Goal: Task Accomplishment & Management: Use online tool/utility

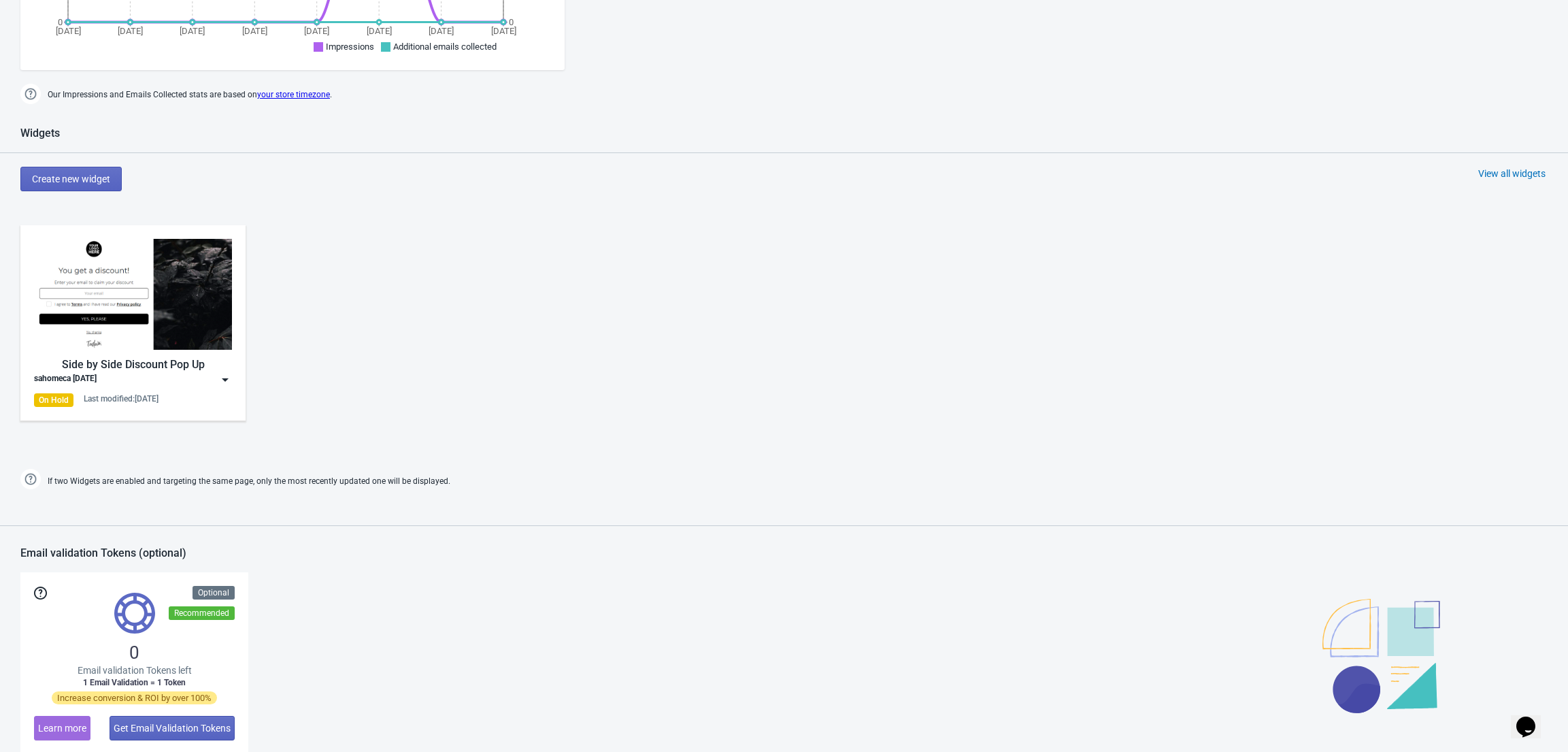
scroll to position [566, 0]
click at [219, 384] on img at bounding box center [225, 381] width 13 height 13
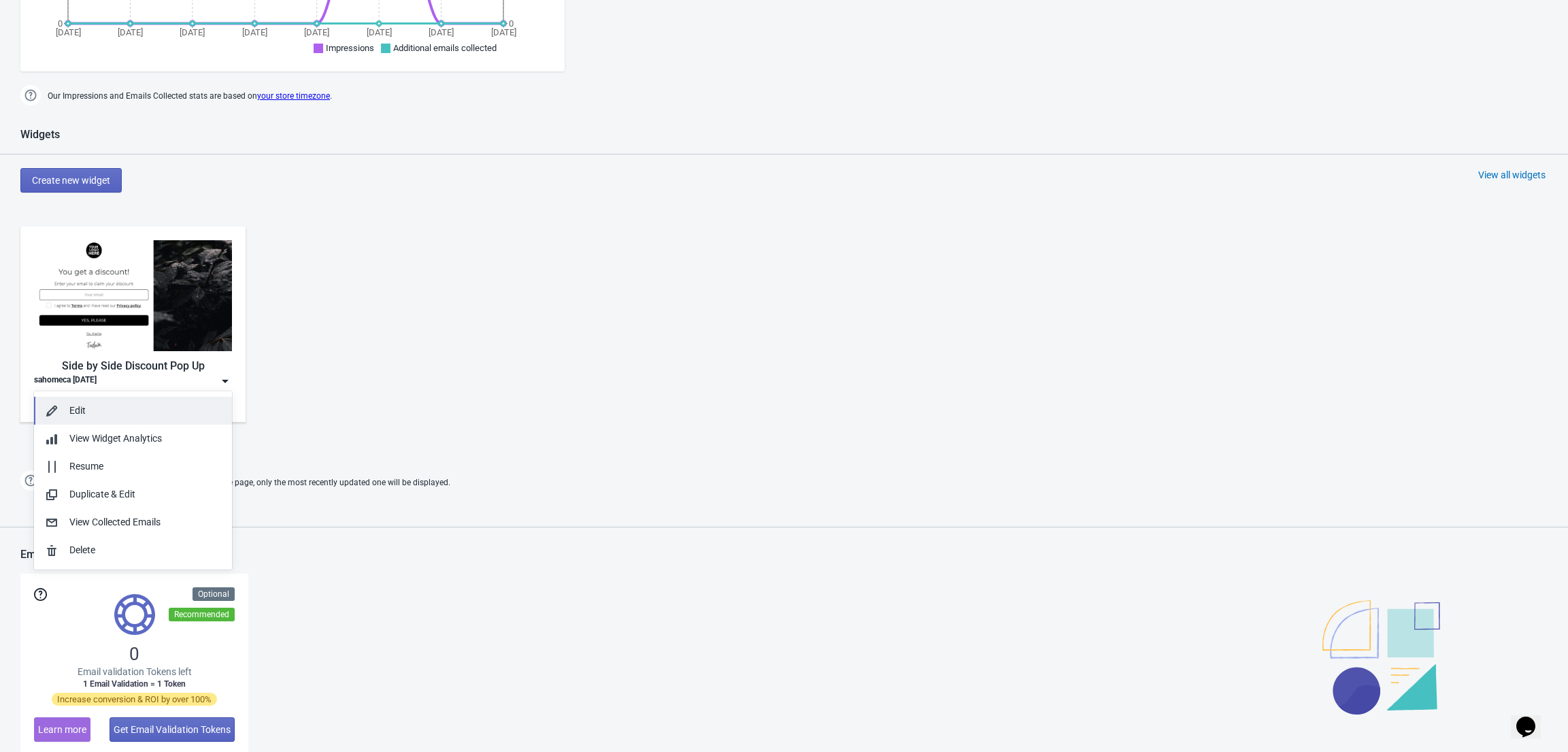
click at [154, 403] on div "Edit" at bounding box center [145, 410] width 152 height 14
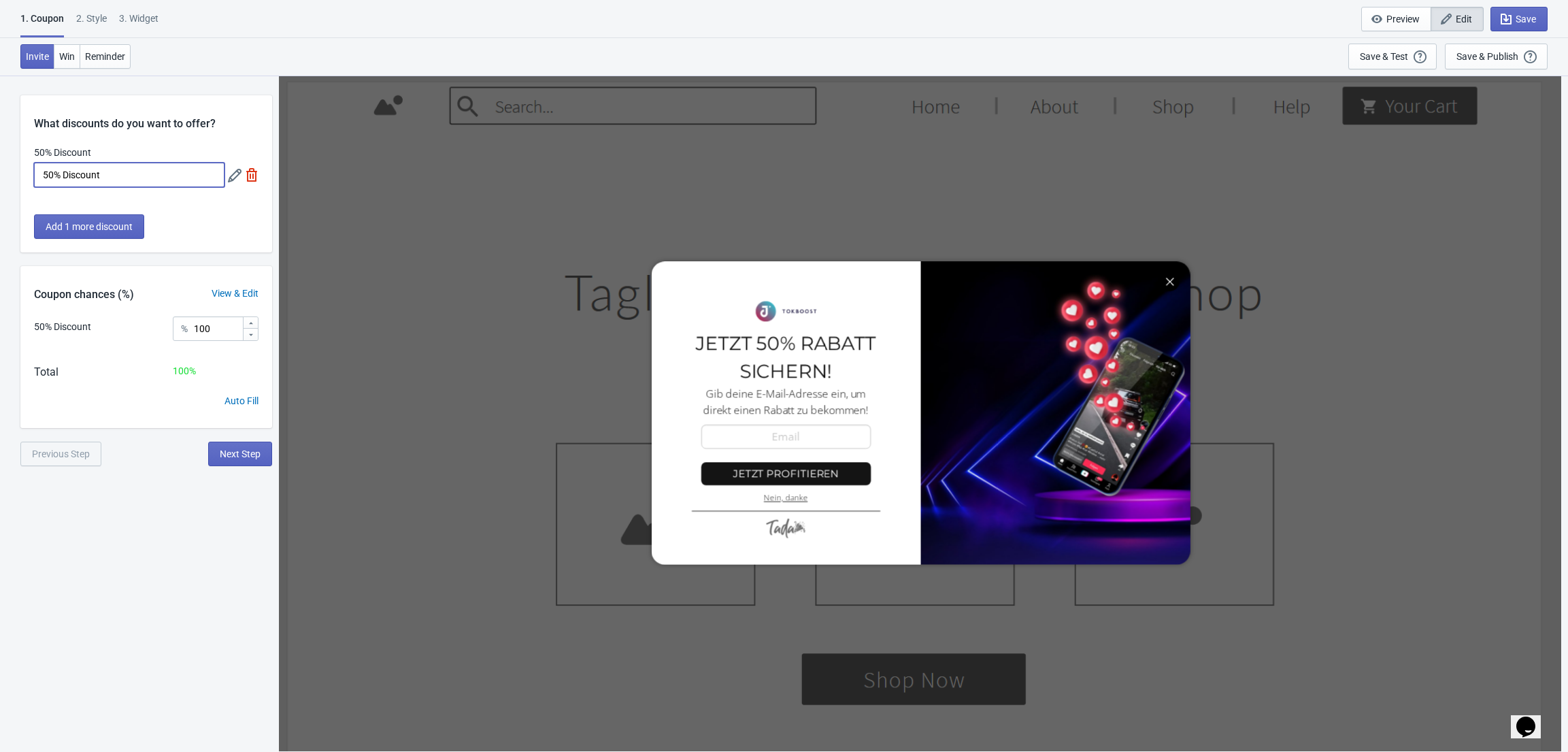
click at [48, 174] on input "50% Discount" at bounding box center [129, 174] width 191 height 25
type input "10% Discount"
click at [237, 296] on div "View & Edit" at bounding box center [235, 293] width 74 height 14
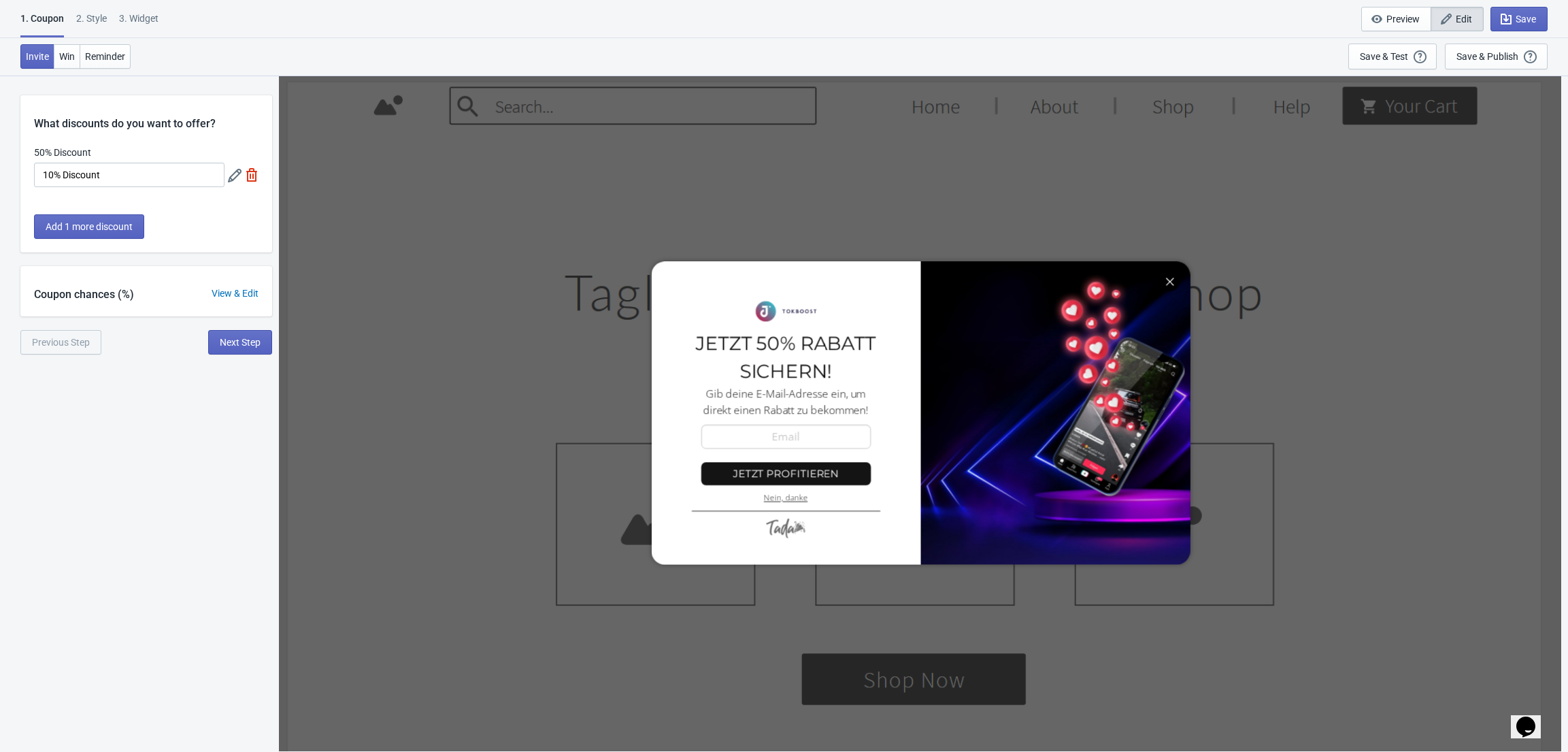
click at [237, 297] on div "View & Edit" at bounding box center [235, 293] width 74 height 14
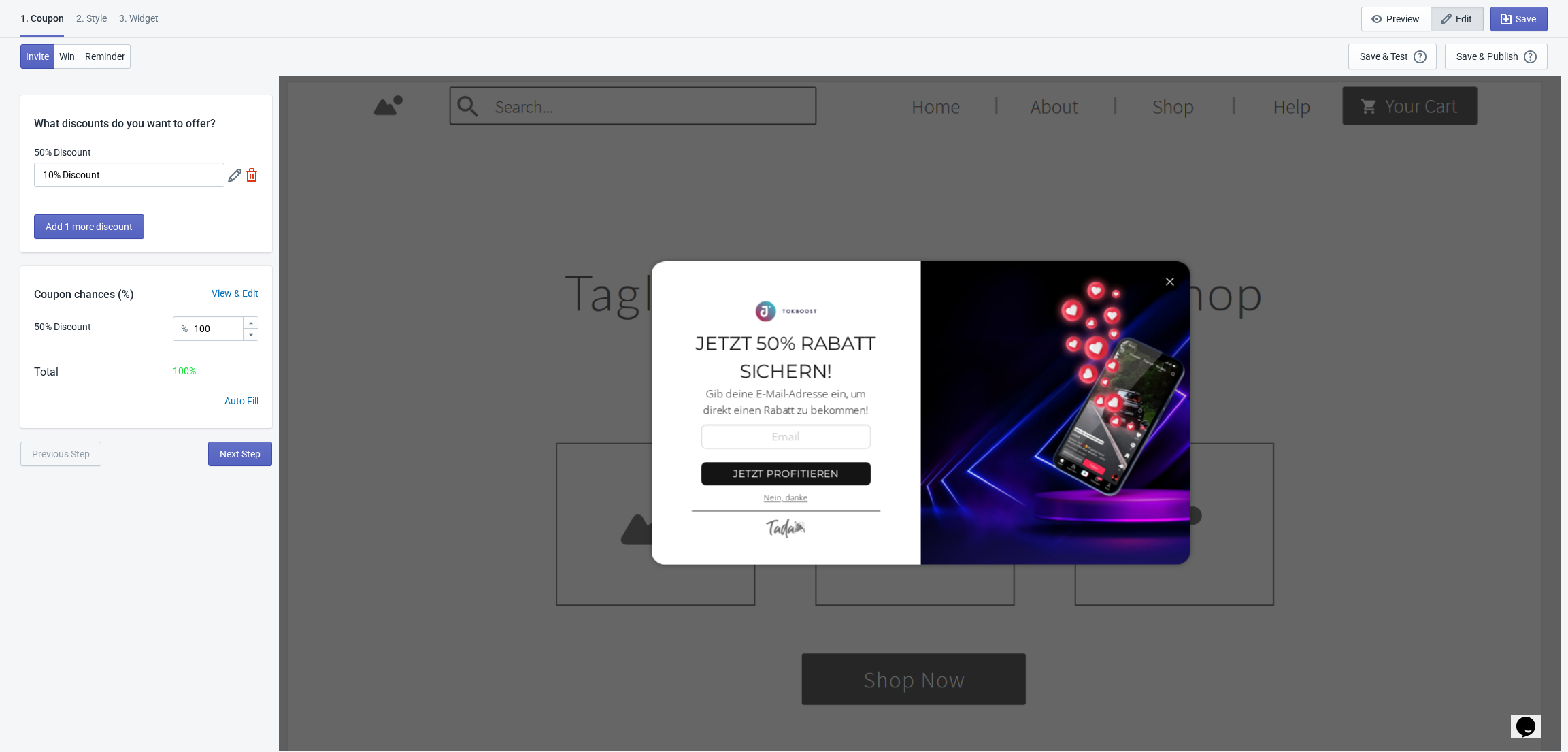
click at [185, 381] on div "Total 100 %" at bounding box center [146, 379] width 252 height 30
click at [220, 330] on input "100" at bounding box center [218, 328] width 49 height 25
type input "10"
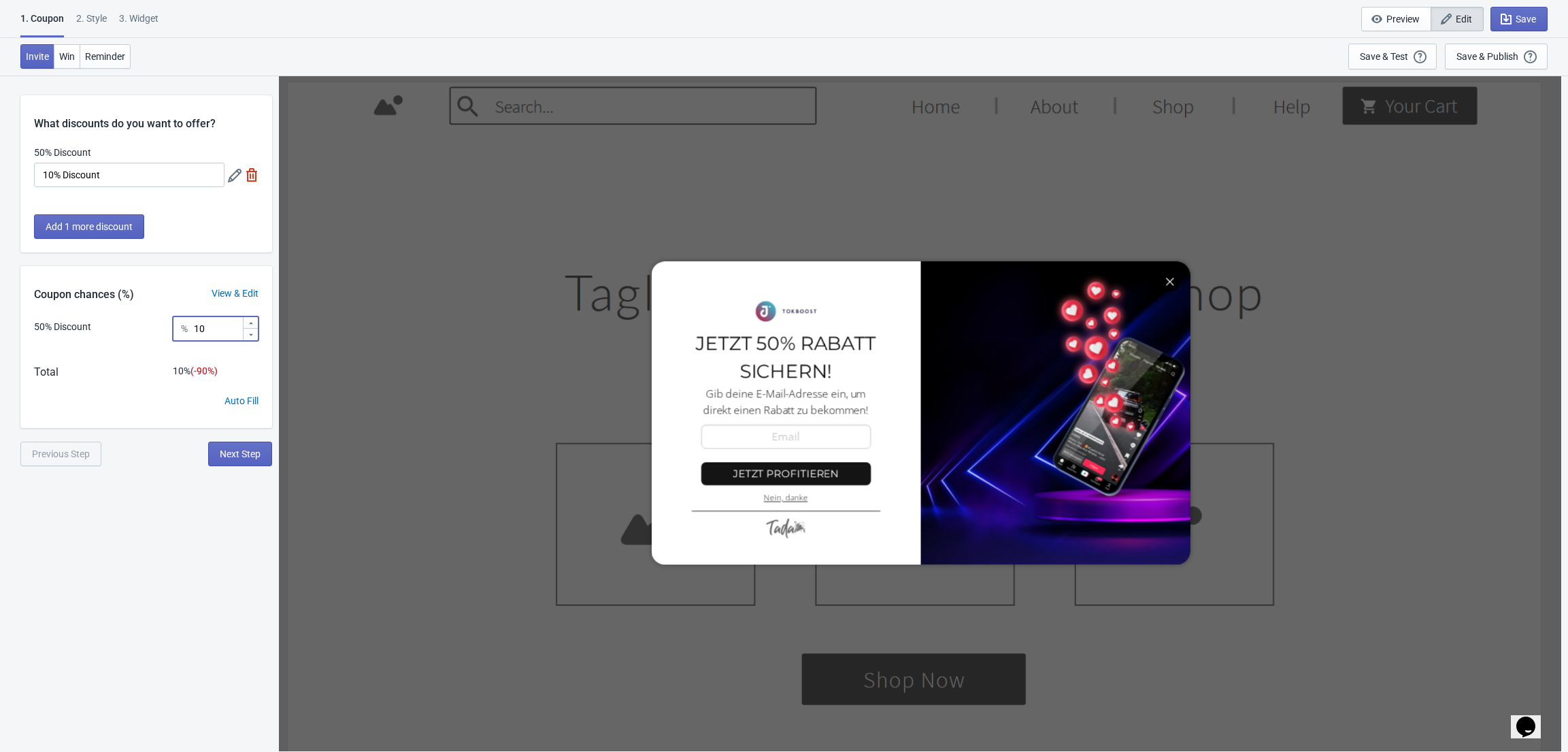
click at [126, 349] on div "50% Discount % 10" at bounding box center [146, 333] width 225 height 34
click at [100, 231] on span "Add 1 more discount" at bounding box center [89, 226] width 87 height 11
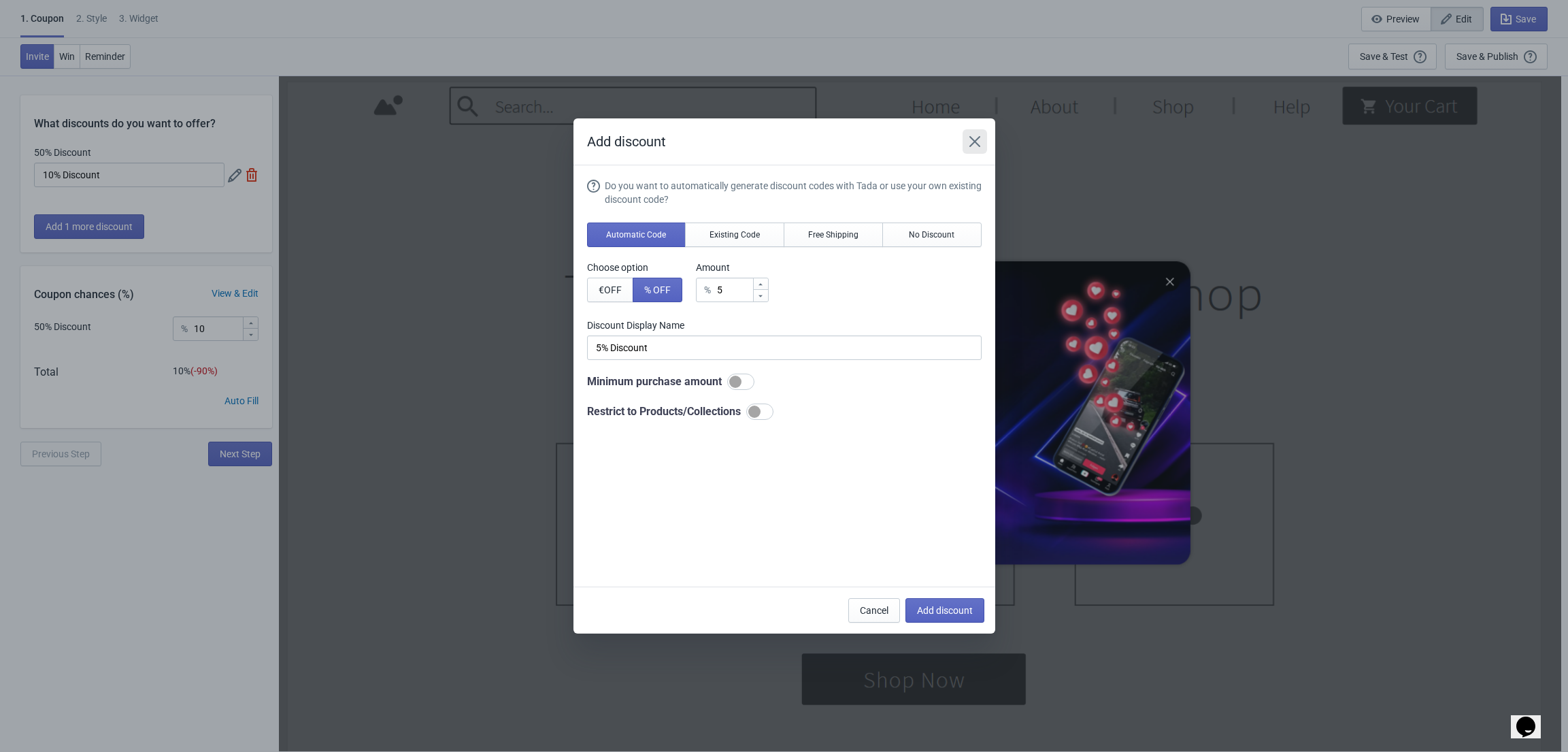
click at [978, 140] on icon "Close" at bounding box center [974, 141] width 13 height 13
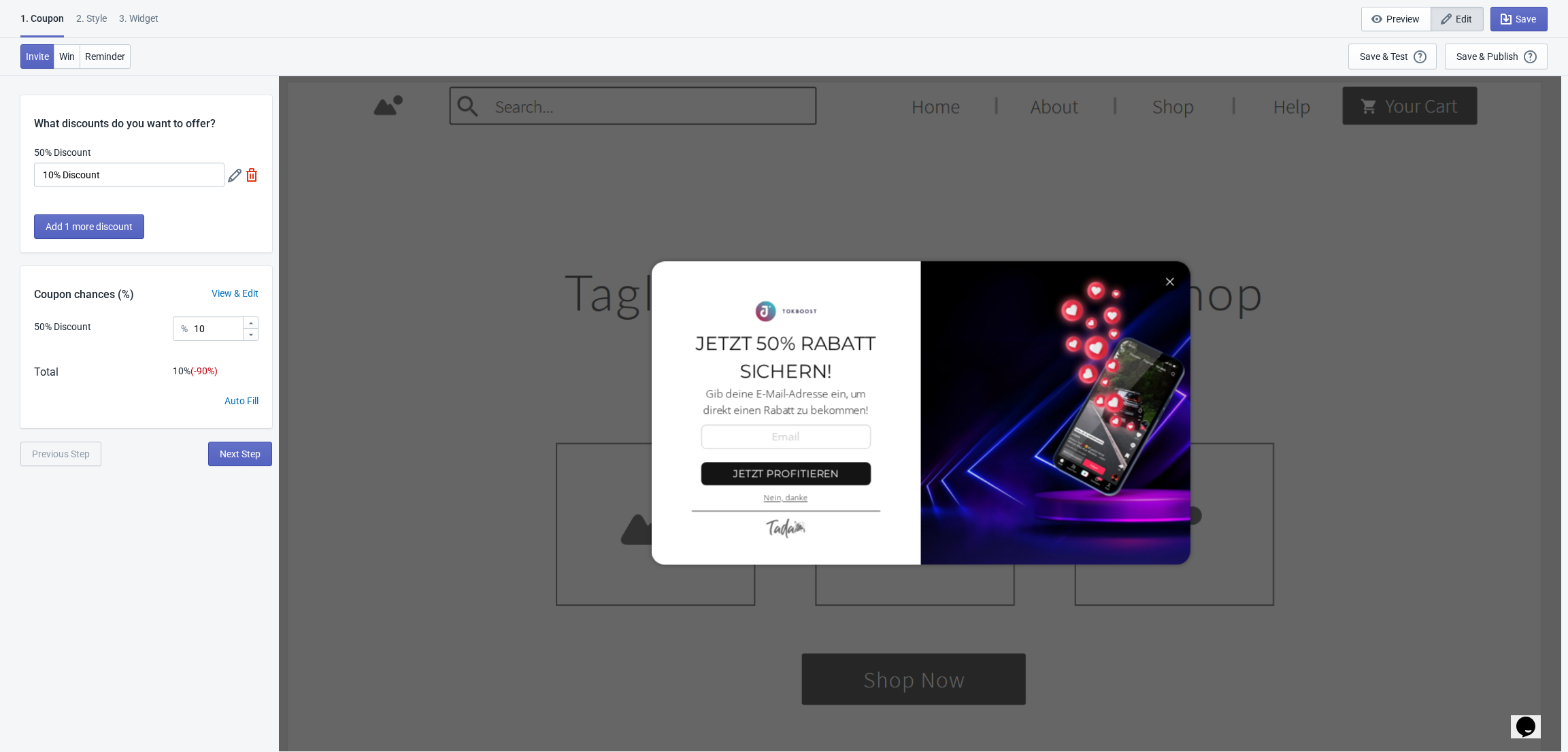
click at [231, 176] on icon at bounding box center [235, 175] width 13 height 13
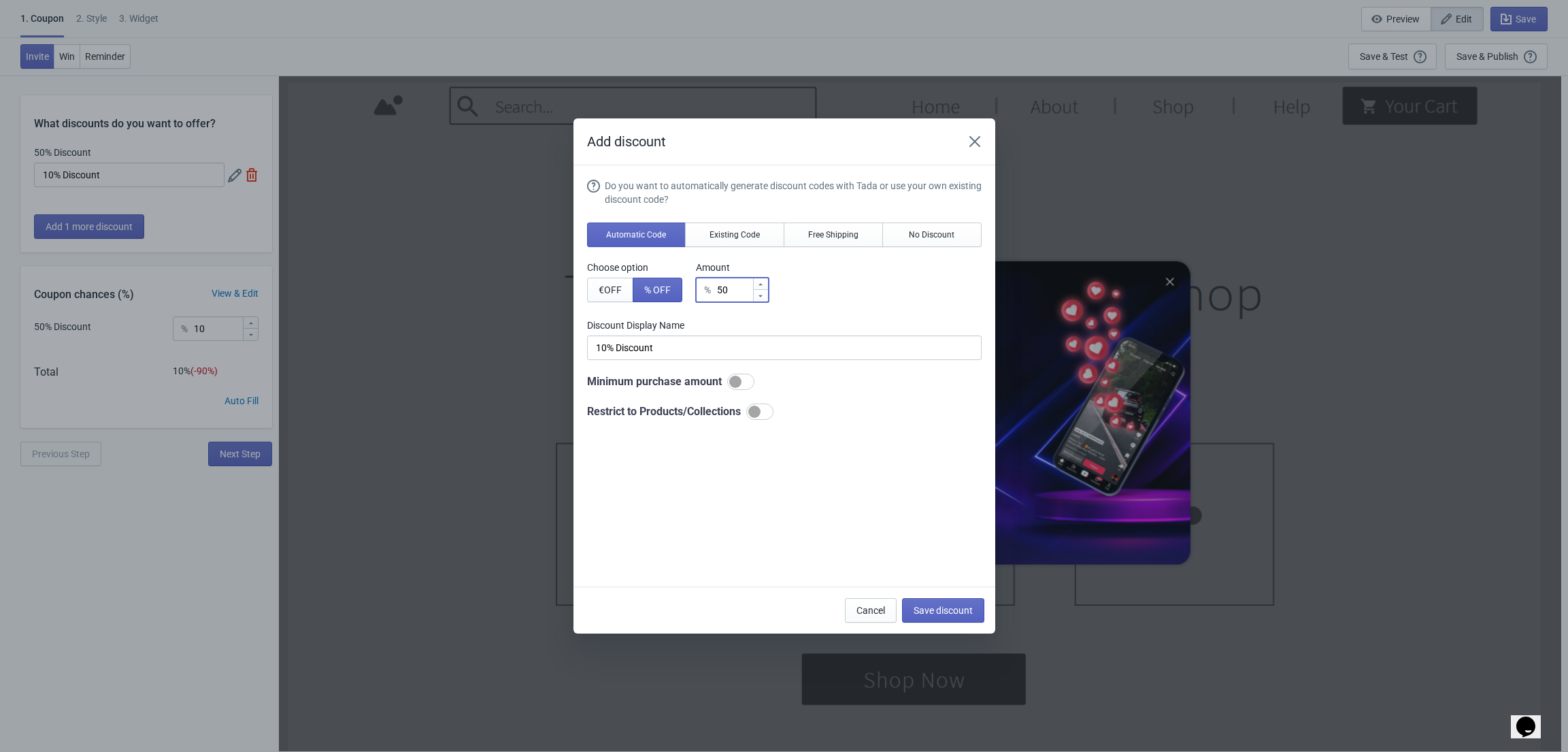
drag, startPoint x: 727, startPoint y: 284, endPoint x: 696, endPoint y: 286, distance: 31.1
click at [696, 286] on div "Choose option € OFF % OFF Amount % 50" at bounding box center [784, 281] width 395 height 42
type input "1"
type input "1% Discount"
type input "10"
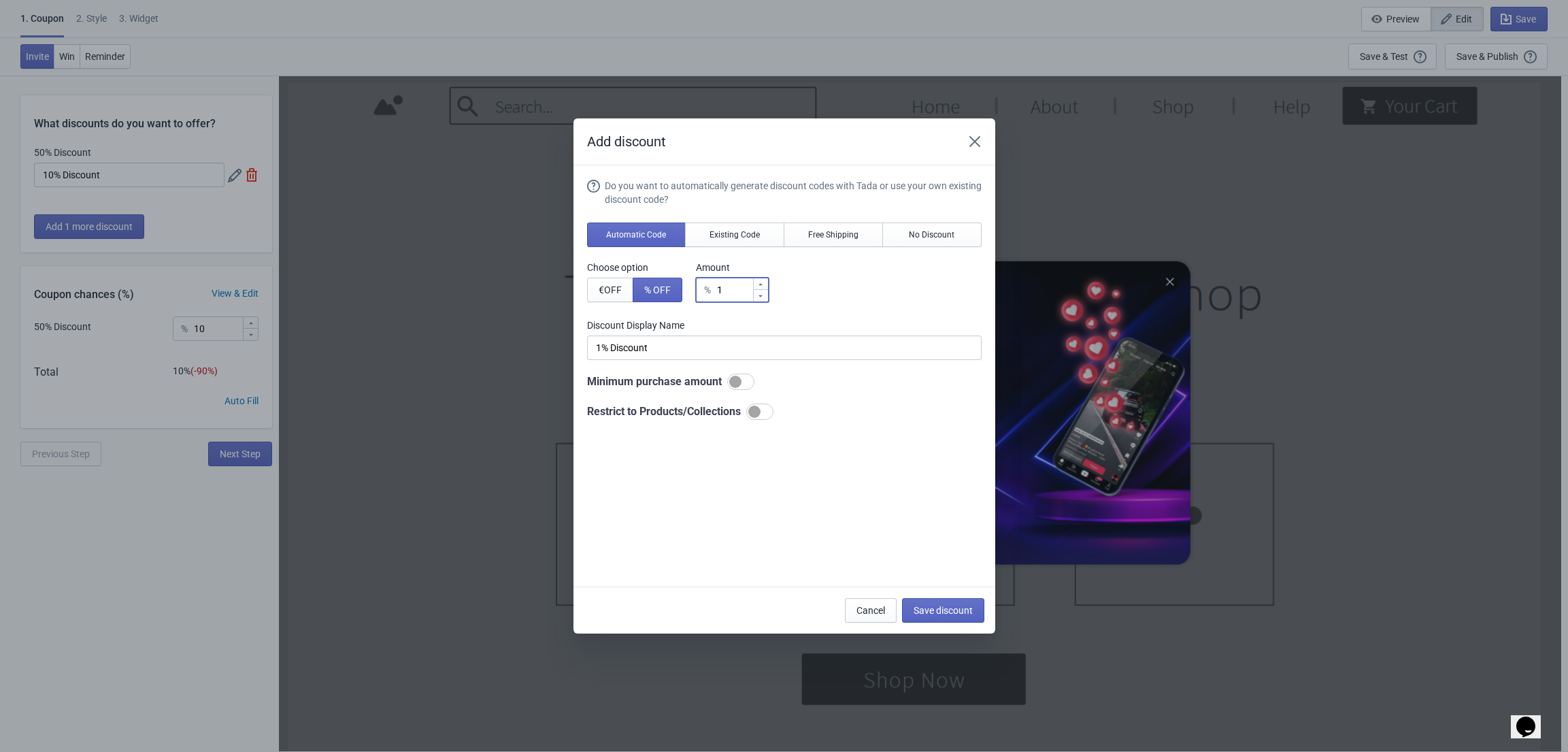
type input "10% Discount"
type input "10"
click at [753, 240] on span "Existing Code" at bounding box center [734, 235] width 50 height 11
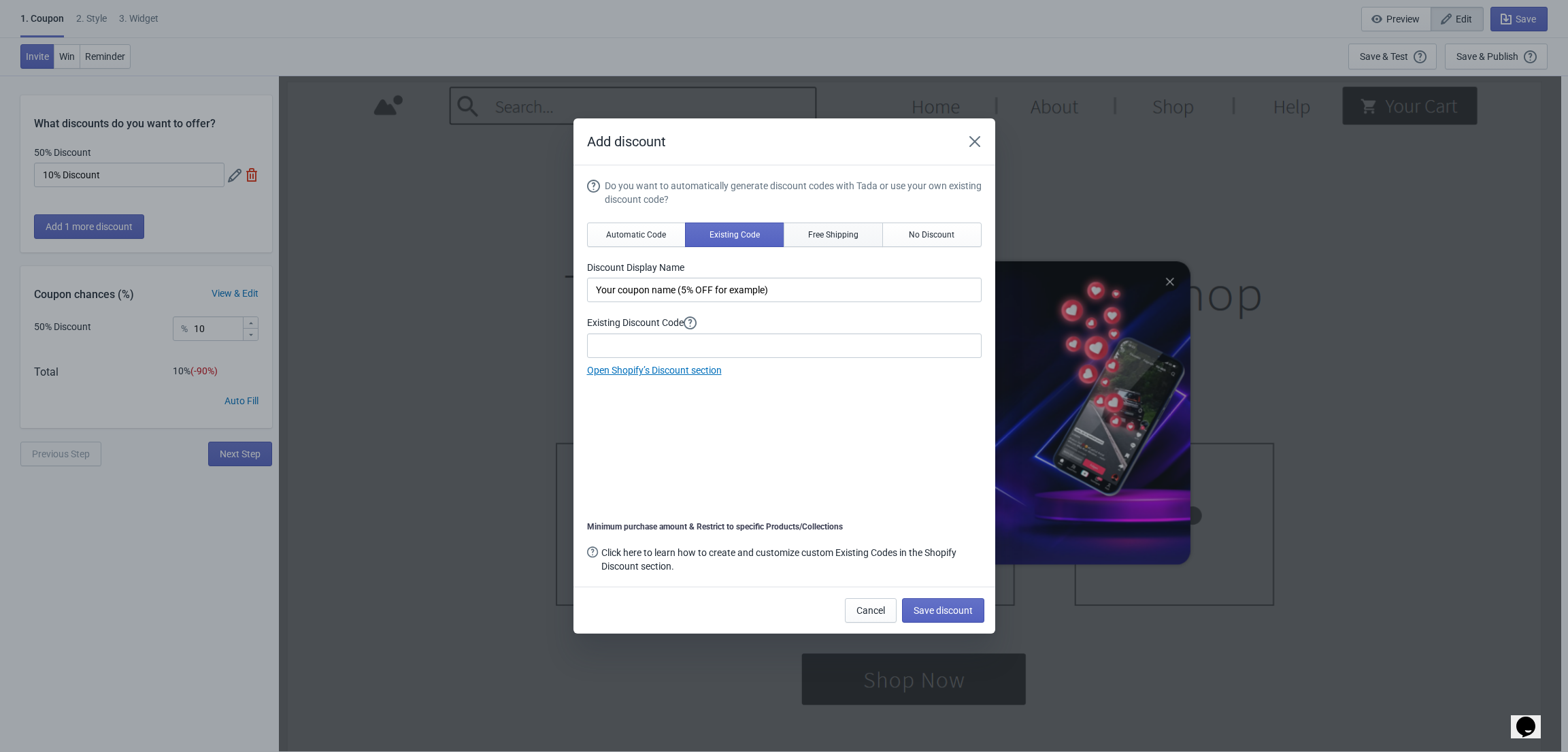
click at [834, 233] on span "Free Shipping" at bounding box center [833, 235] width 50 height 11
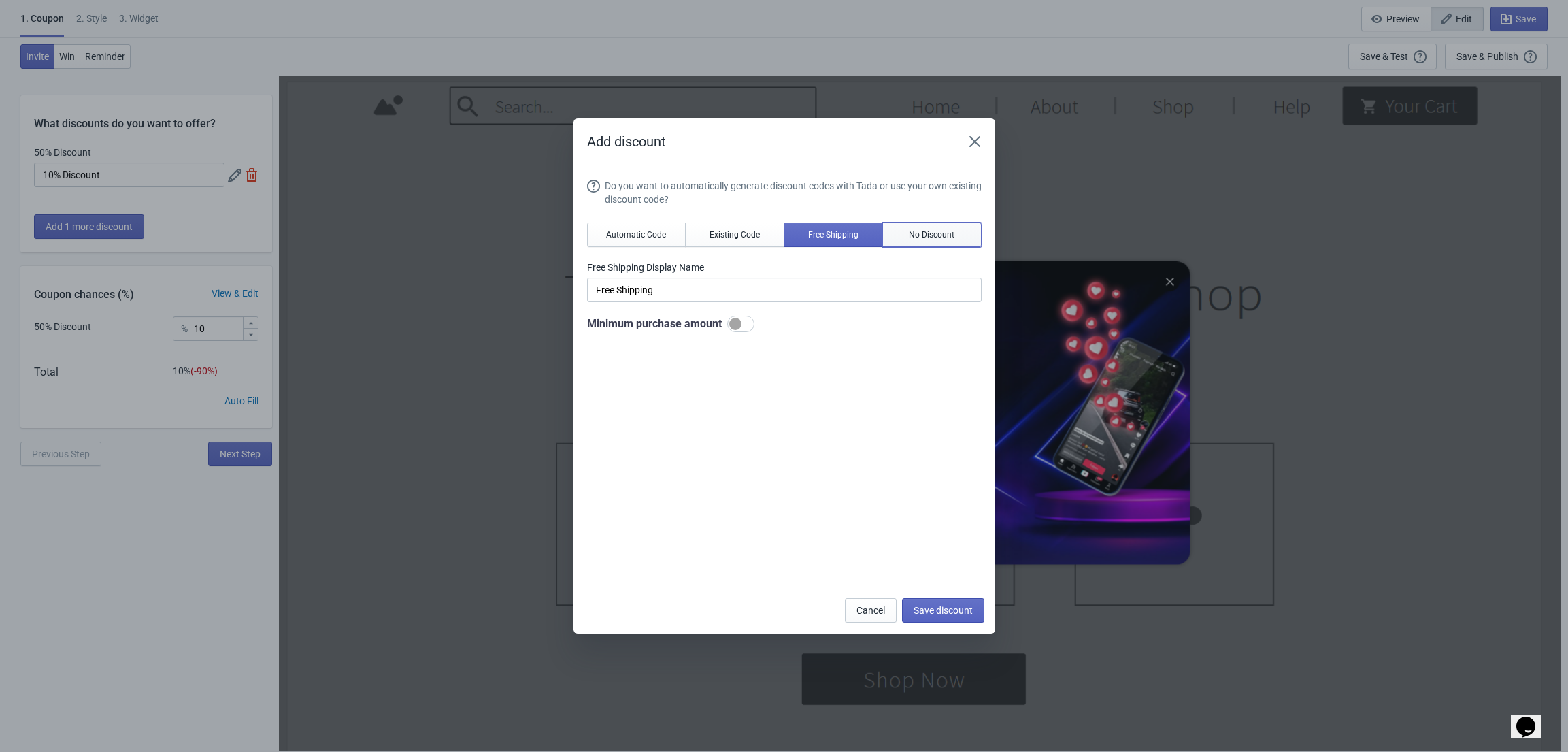
click at [909, 228] on button "No Discount" at bounding box center [932, 235] width 99 height 25
type input "Better luck next time"
click at [641, 231] on span "Automatic Code" at bounding box center [636, 235] width 60 height 11
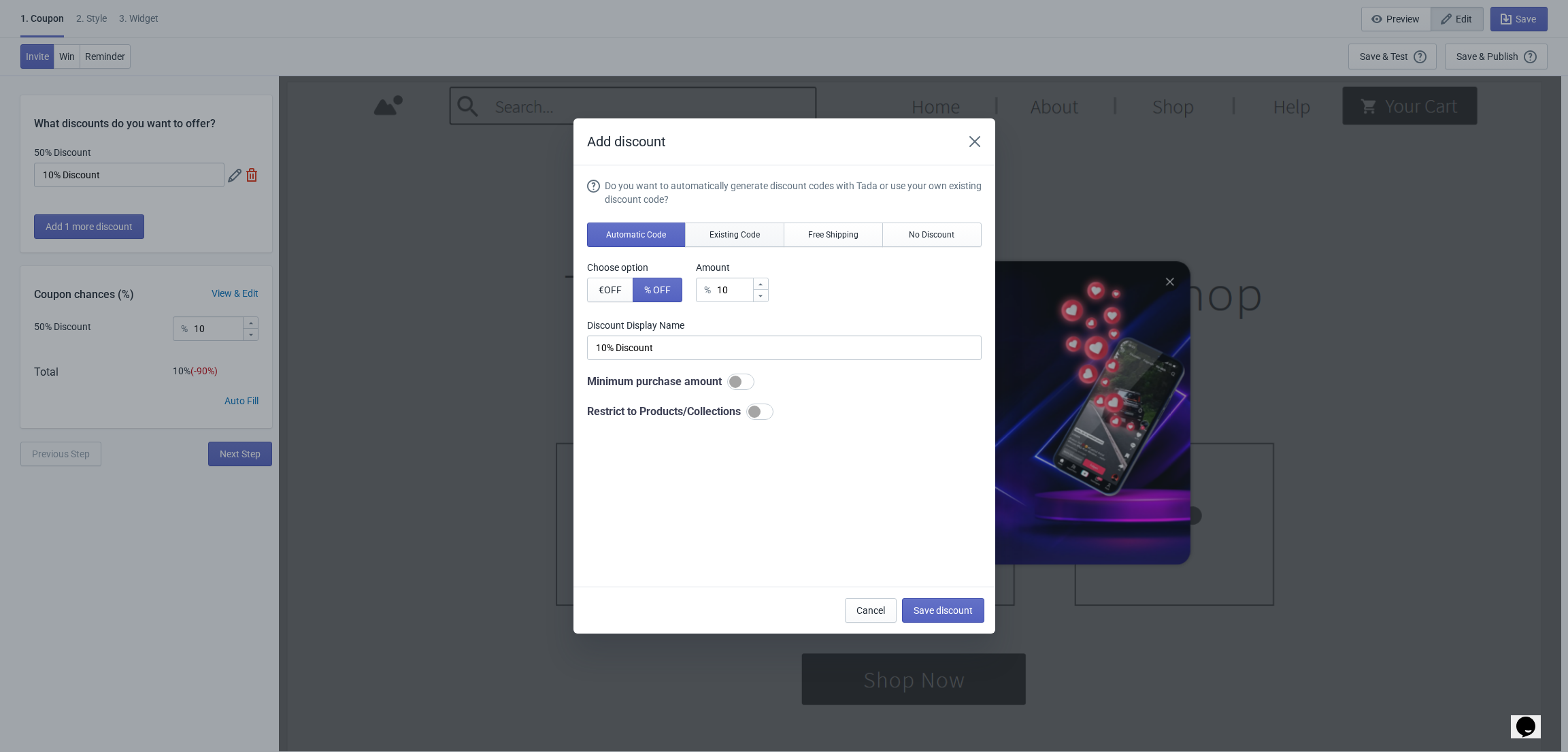
click at [739, 240] on span "Existing Code" at bounding box center [734, 235] width 50 height 11
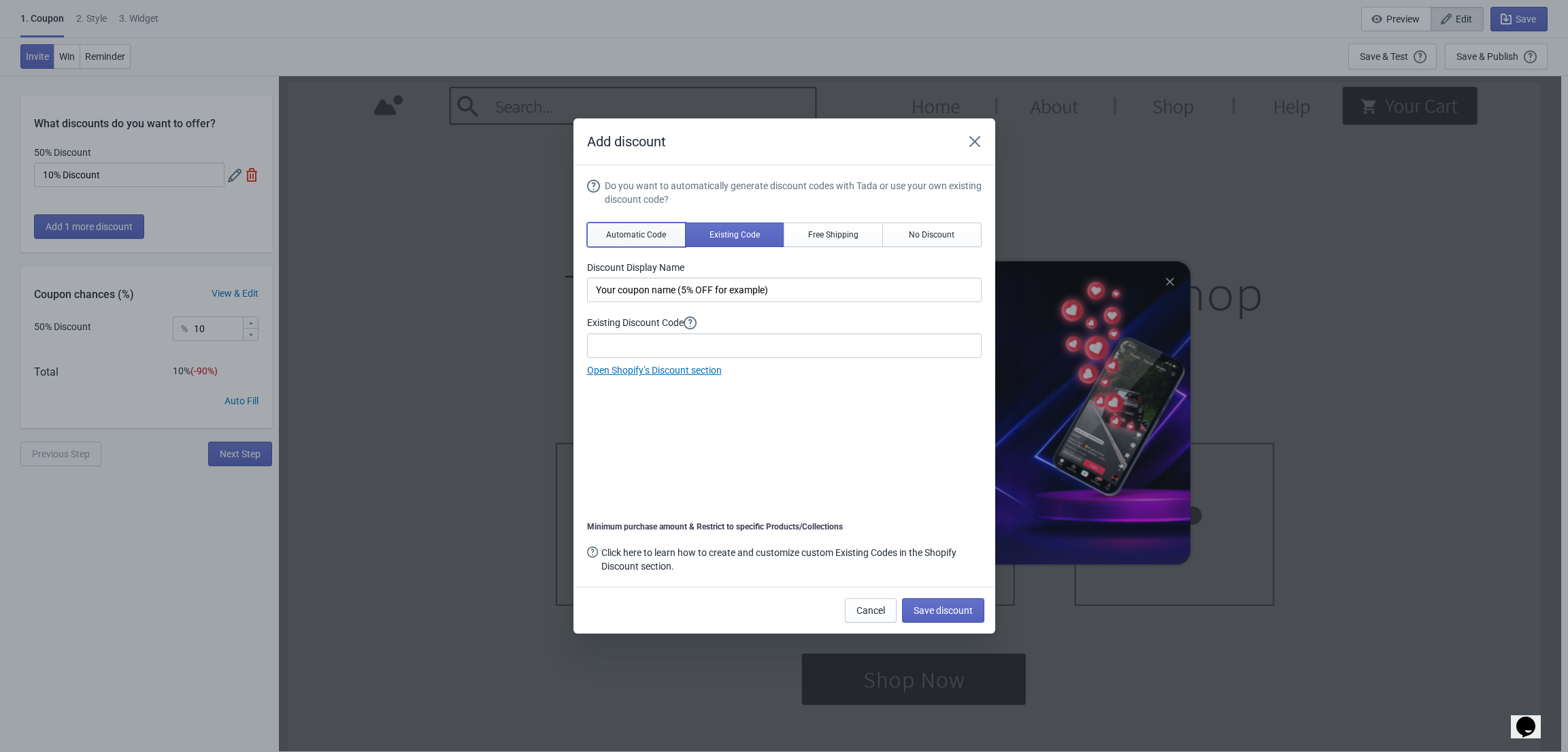
click at [630, 235] on span "Automatic Code" at bounding box center [636, 235] width 60 height 11
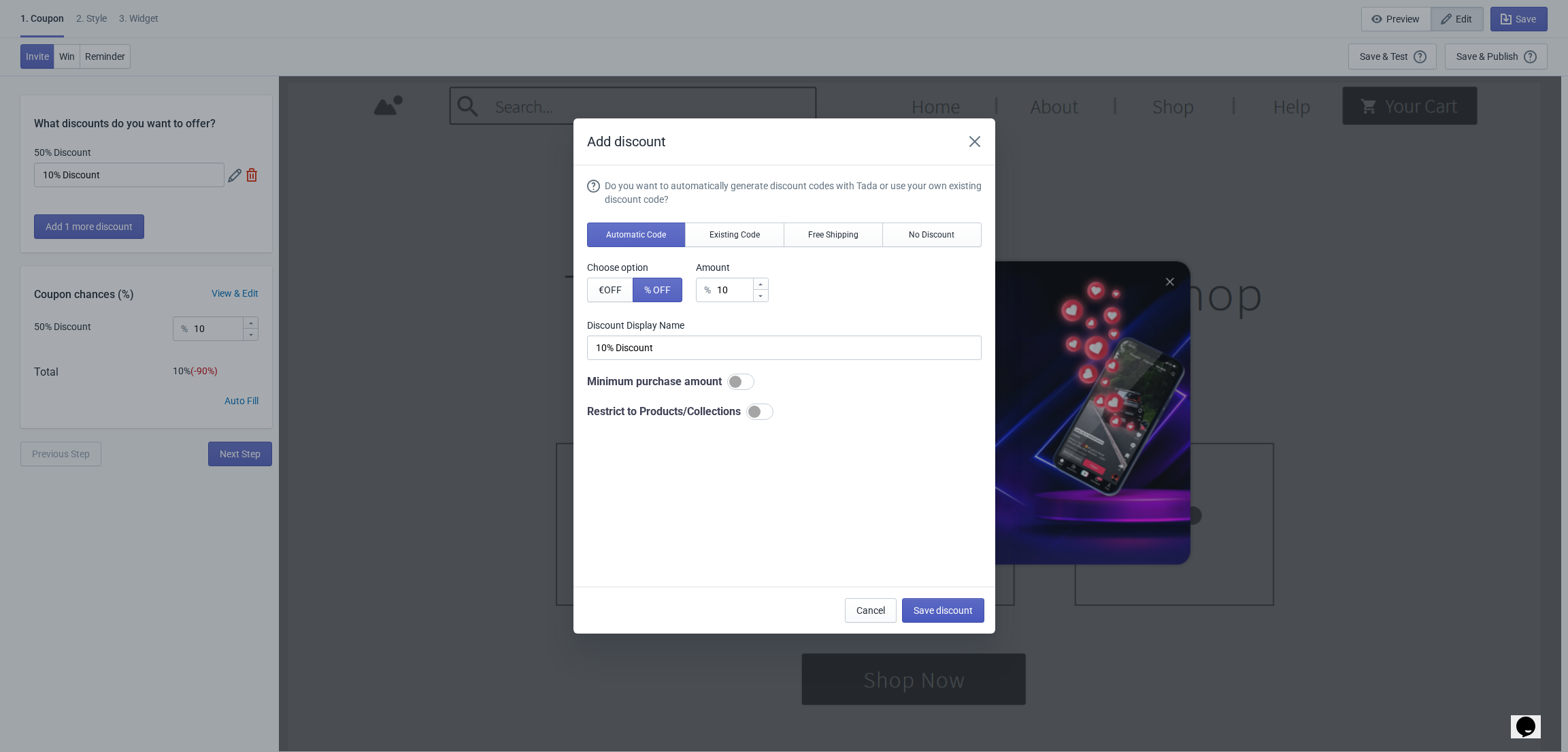
click at [929, 614] on span "Save discount" at bounding box center [944, 610] width 60 height 11
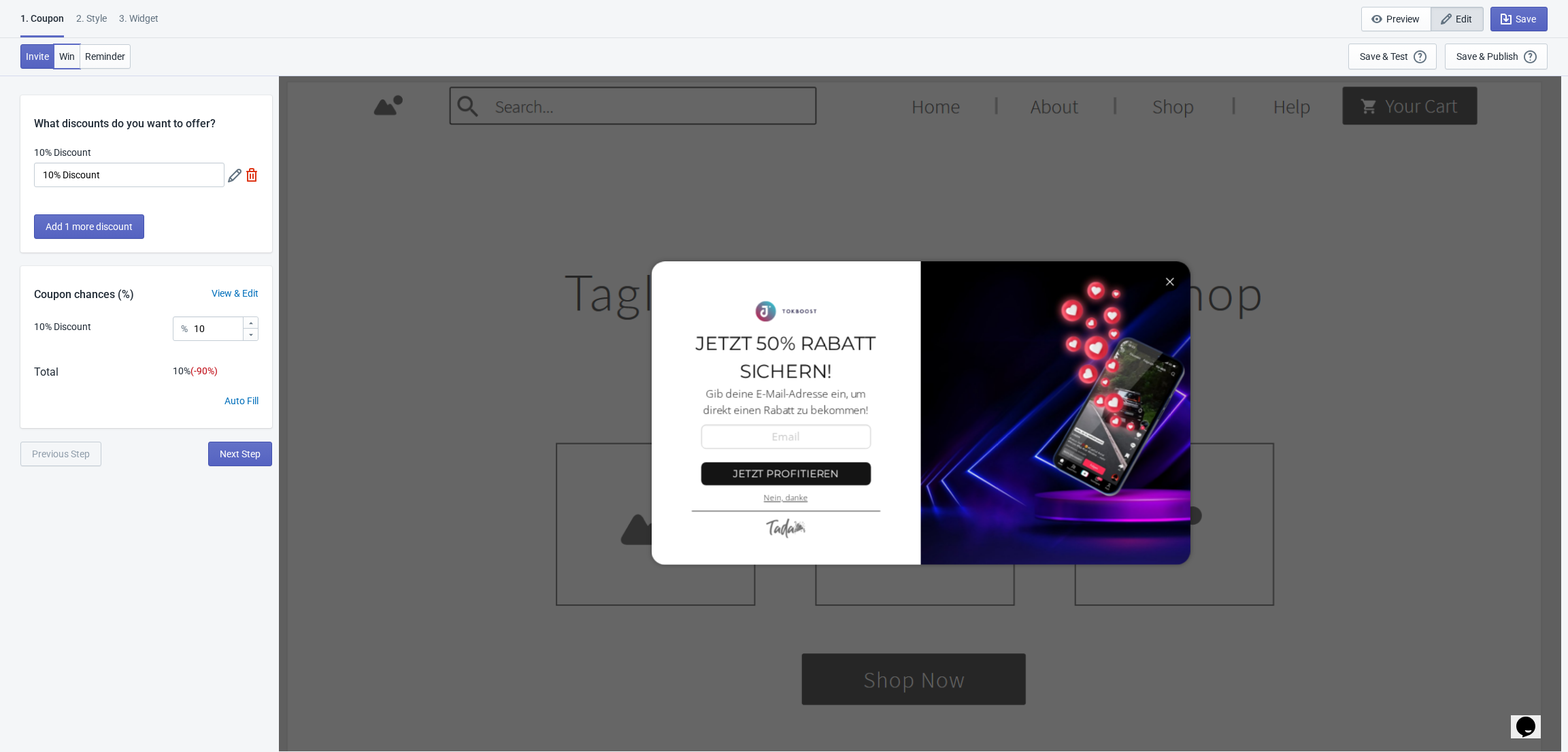
click at [61, 60] on span "Win" at bounding box center [67, 56] width 16 height 11
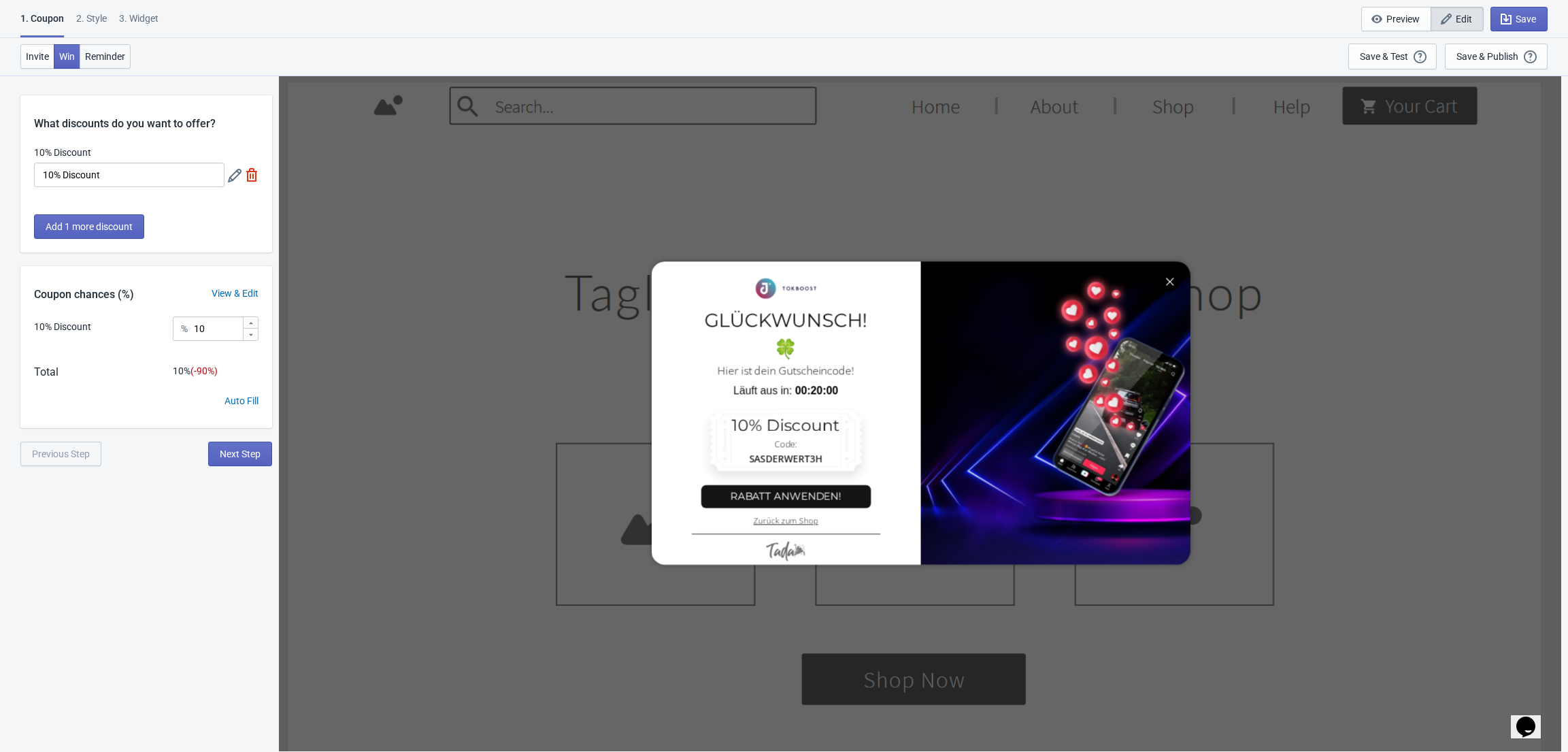
click at [101, 62] on button "Reminder" at bounding box center [105, 56] width 51 height 25
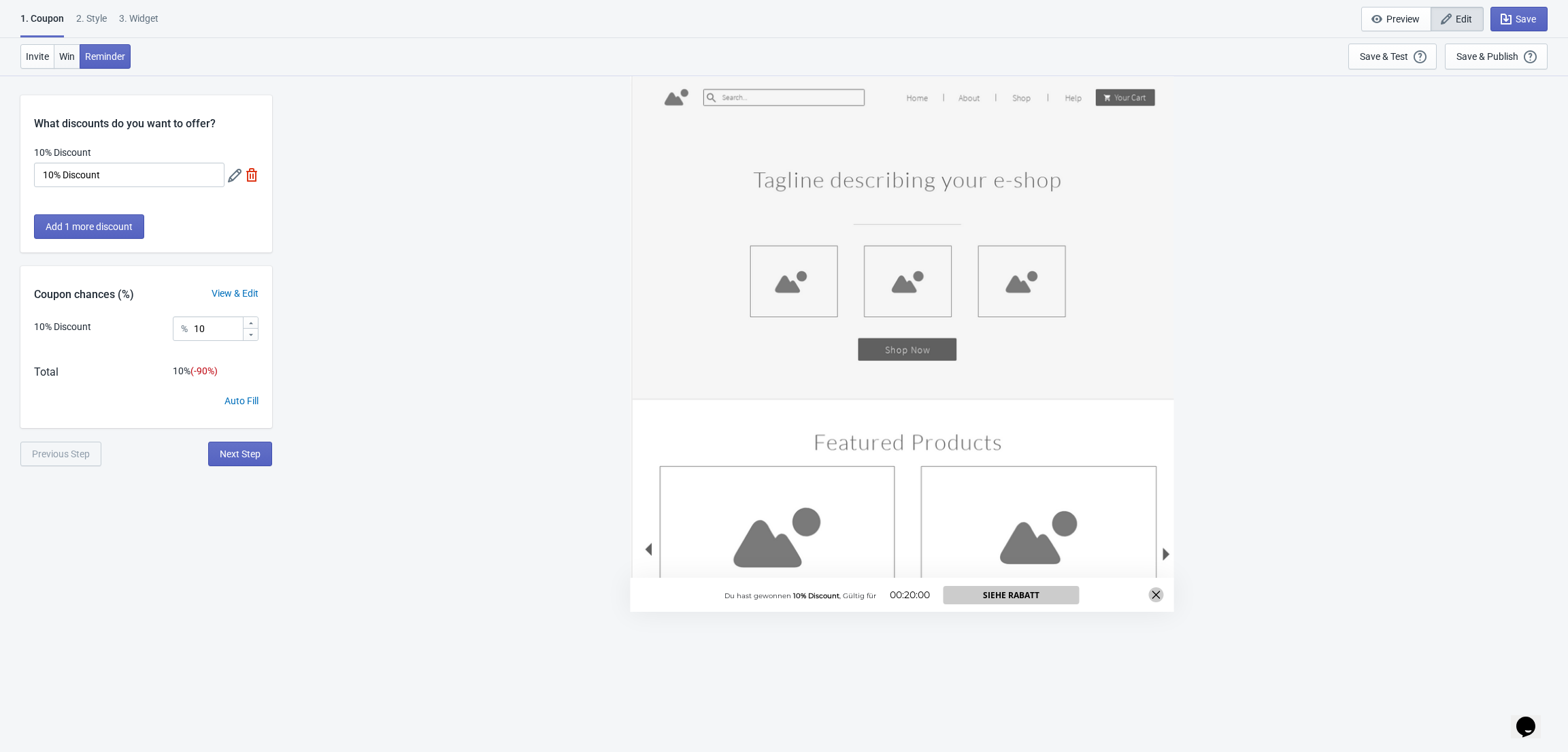
click at [72, 52] on span "Win" at bounding box center [67, 56] width 16 height 11
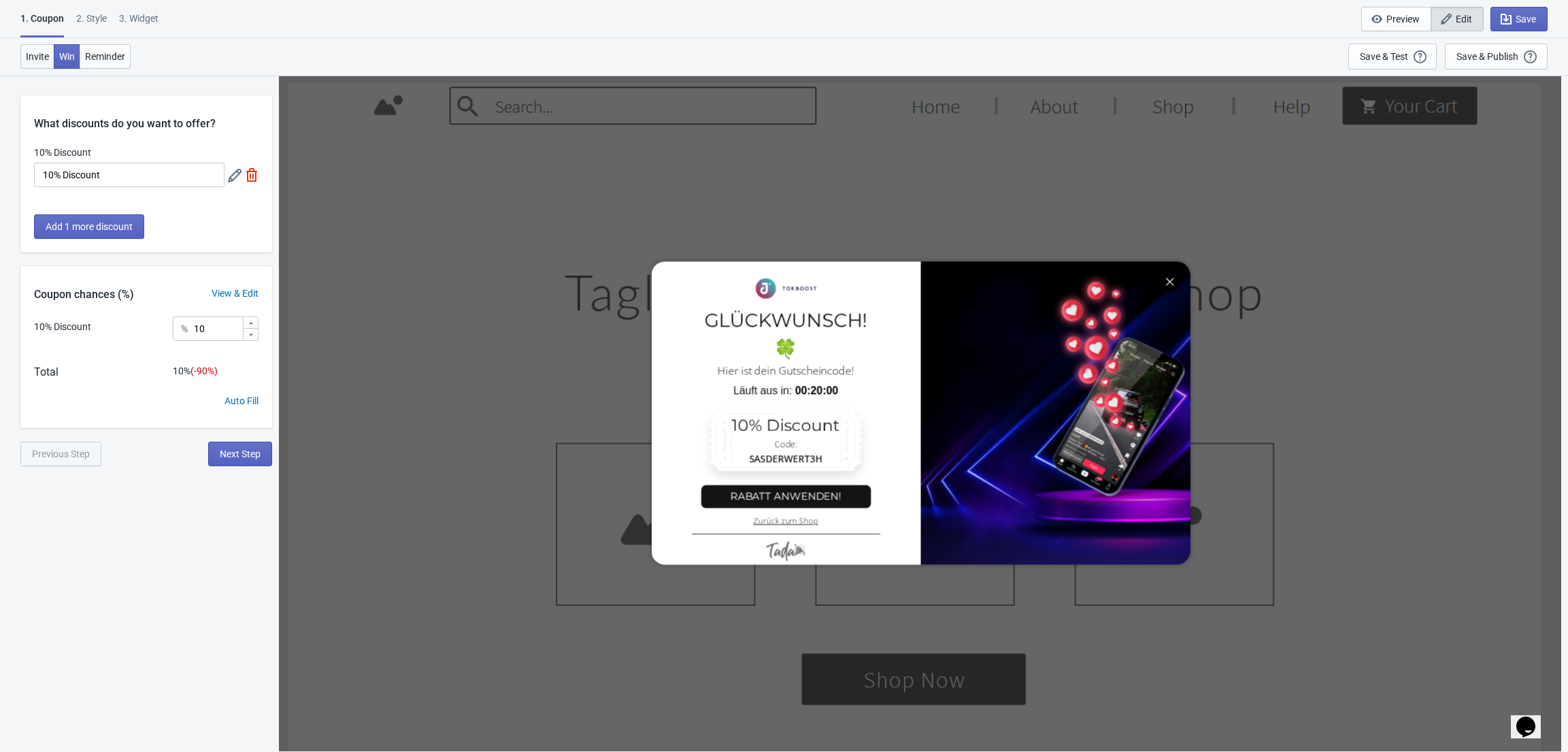
click at [39, 55] on span "Invite" at bounding box center [37, 56] width 23 height 11
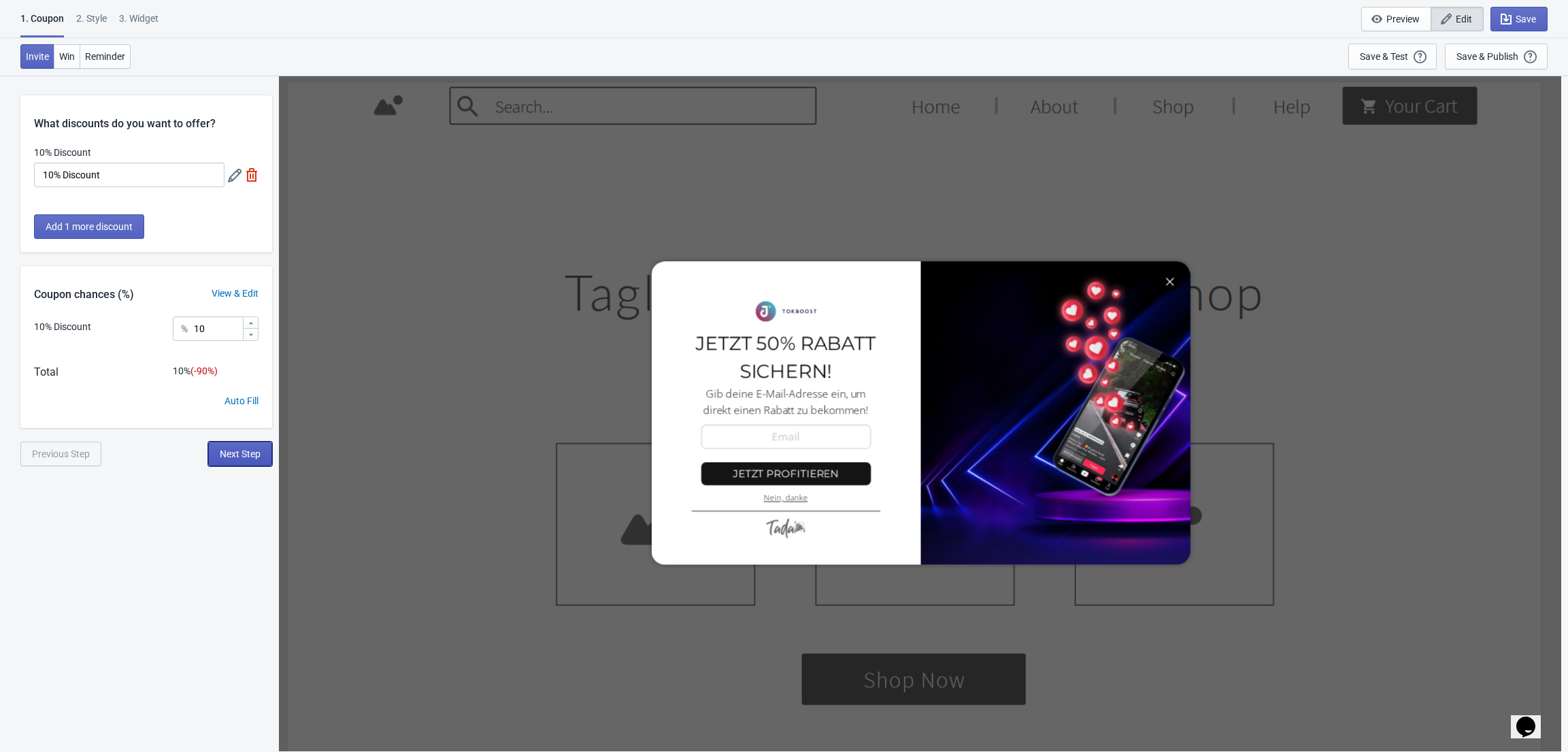
click at [225, 453] on span "Next Step" at bounding box center [240, 454] width 41 height 11
click at [99, 340] on div "10% Discount % 10" at bounding box center [146, 348] width 225 height 34
click at [241, 287] on div "View & Edit" at bounding box center [235, 293] width 74 height 14
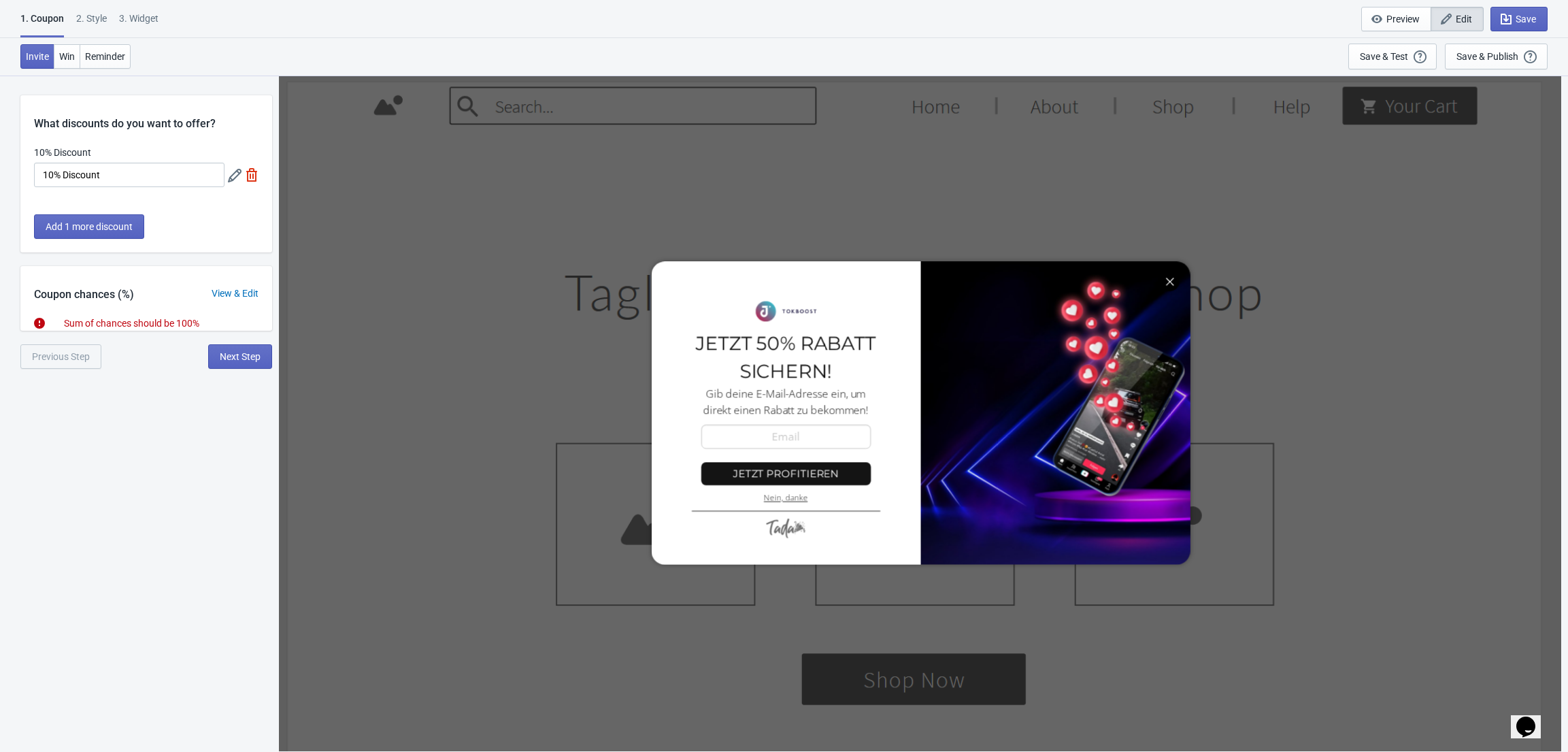
click at [237, 298] on div "View & Edit" at bounding box center [235, 293] width 74 height 14
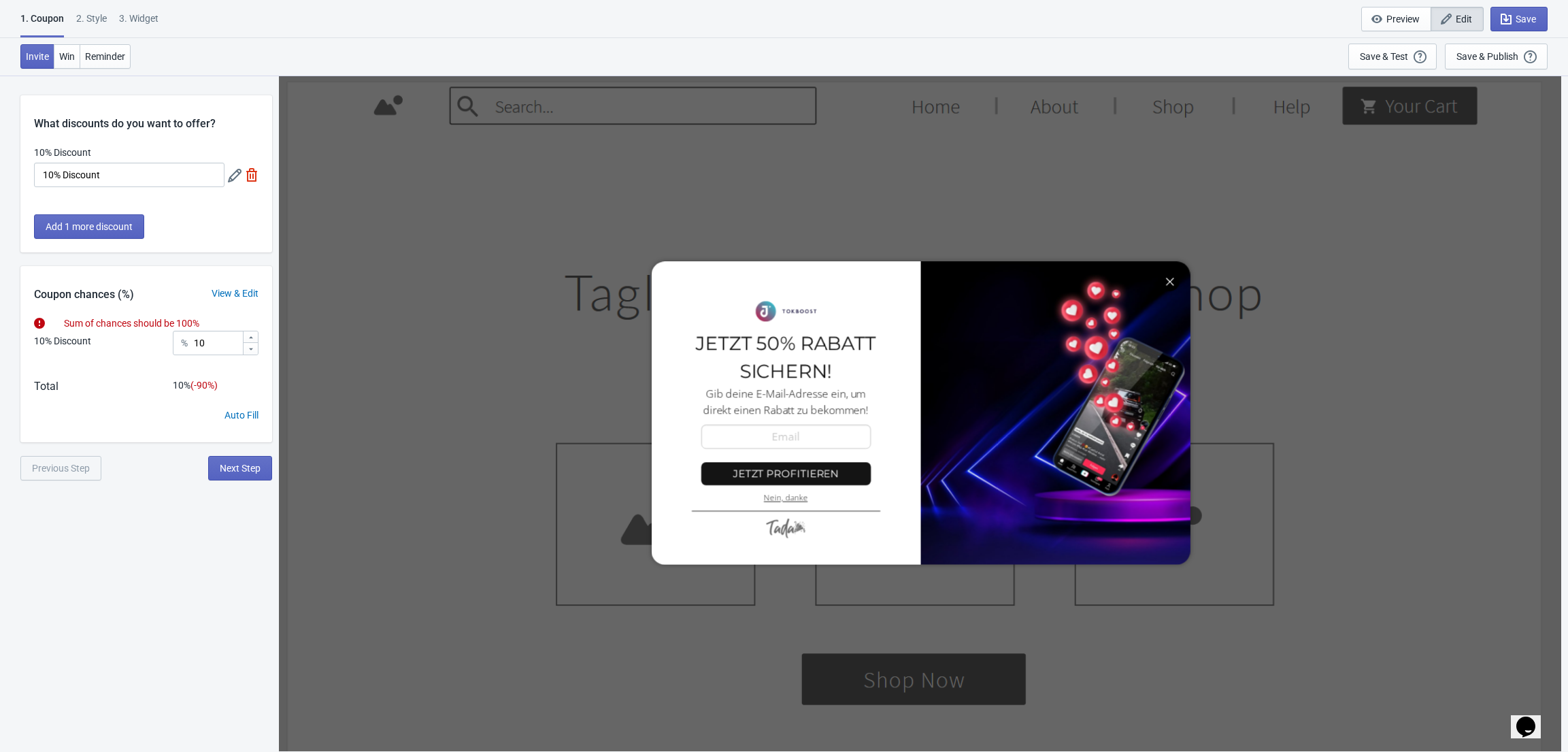
click at [237, 298] on div "View & Edit" at bounding box center [235, 293] width 74 height 14
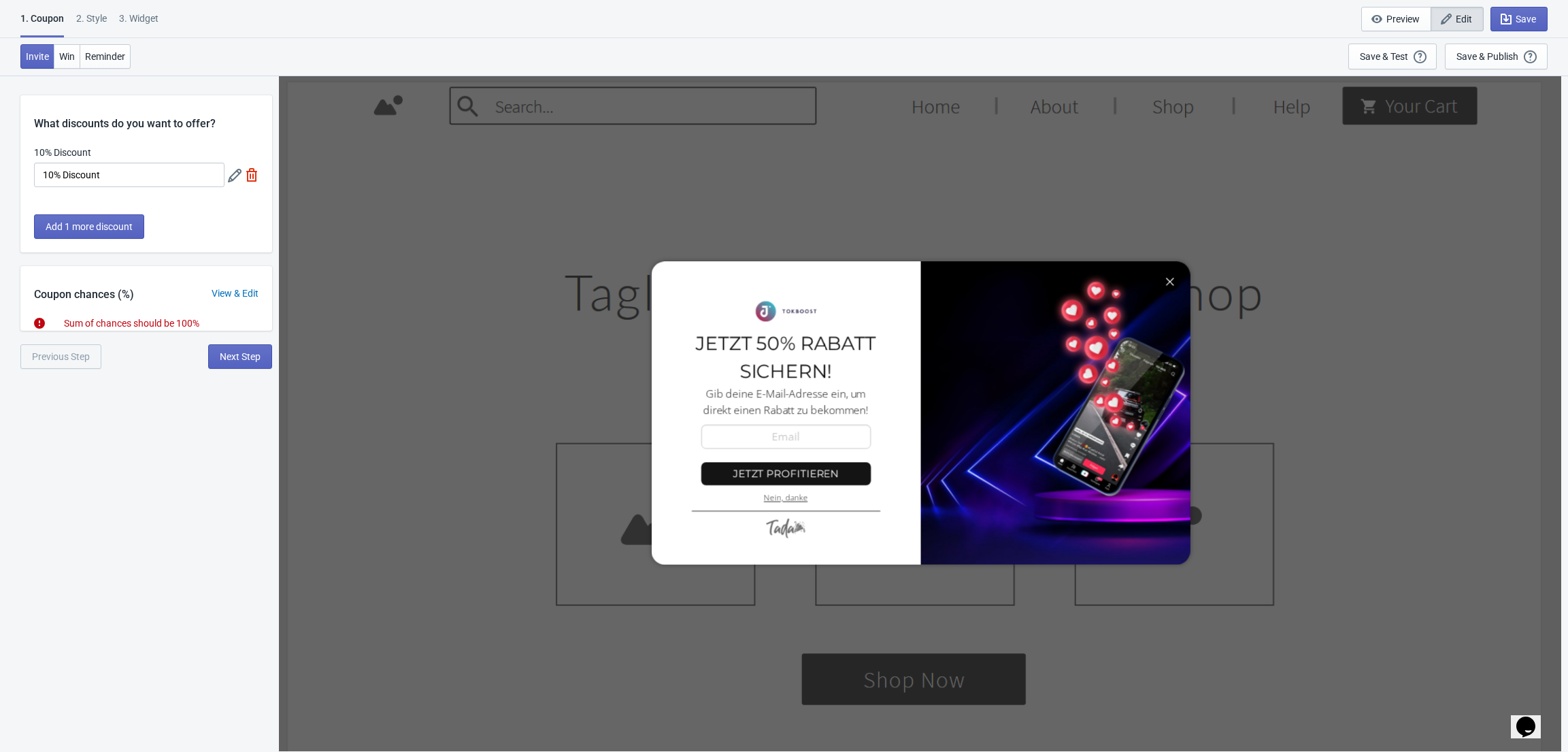
click at [218, 288] on div "View & Edit" at bounding box center [235, 293] width 74 height 14
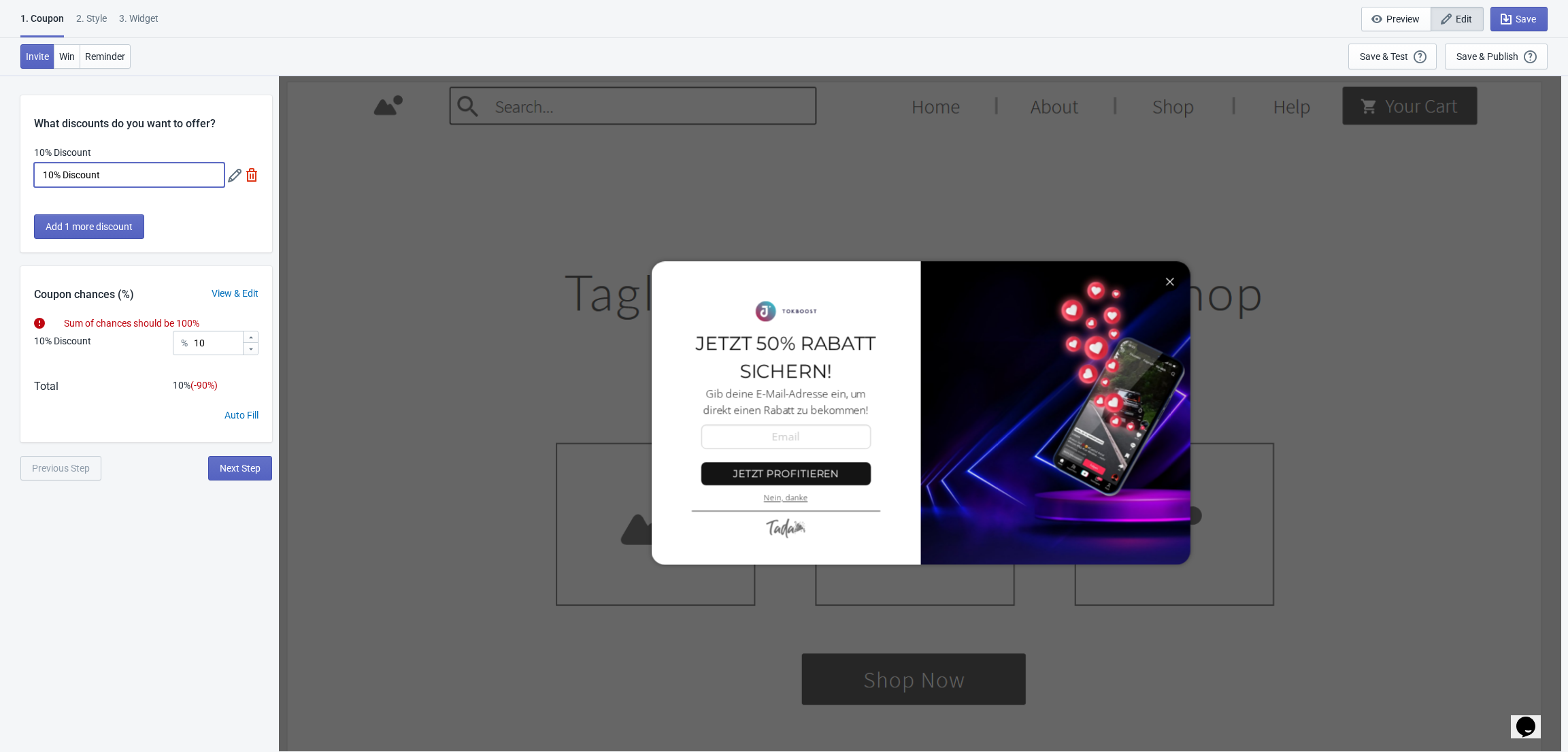
click at [145, 181] on input "10% Discount" at bounding box center [129, 174] width 191 height 25
click at [205, 347] on input "10" at bounding box center [218, 343] width 49 height 25
drag, startPoint x: 214, startPoint y: 347, endPoint x: 148, endPoint y: 325, distance: 69.6
click at [148, 325] on div "Coupon chances (%) View & Edit Sum of chances should be 100% 10% Discount % 10 …" at bounding box center [146, 354] width 252 height 176
type input "100"
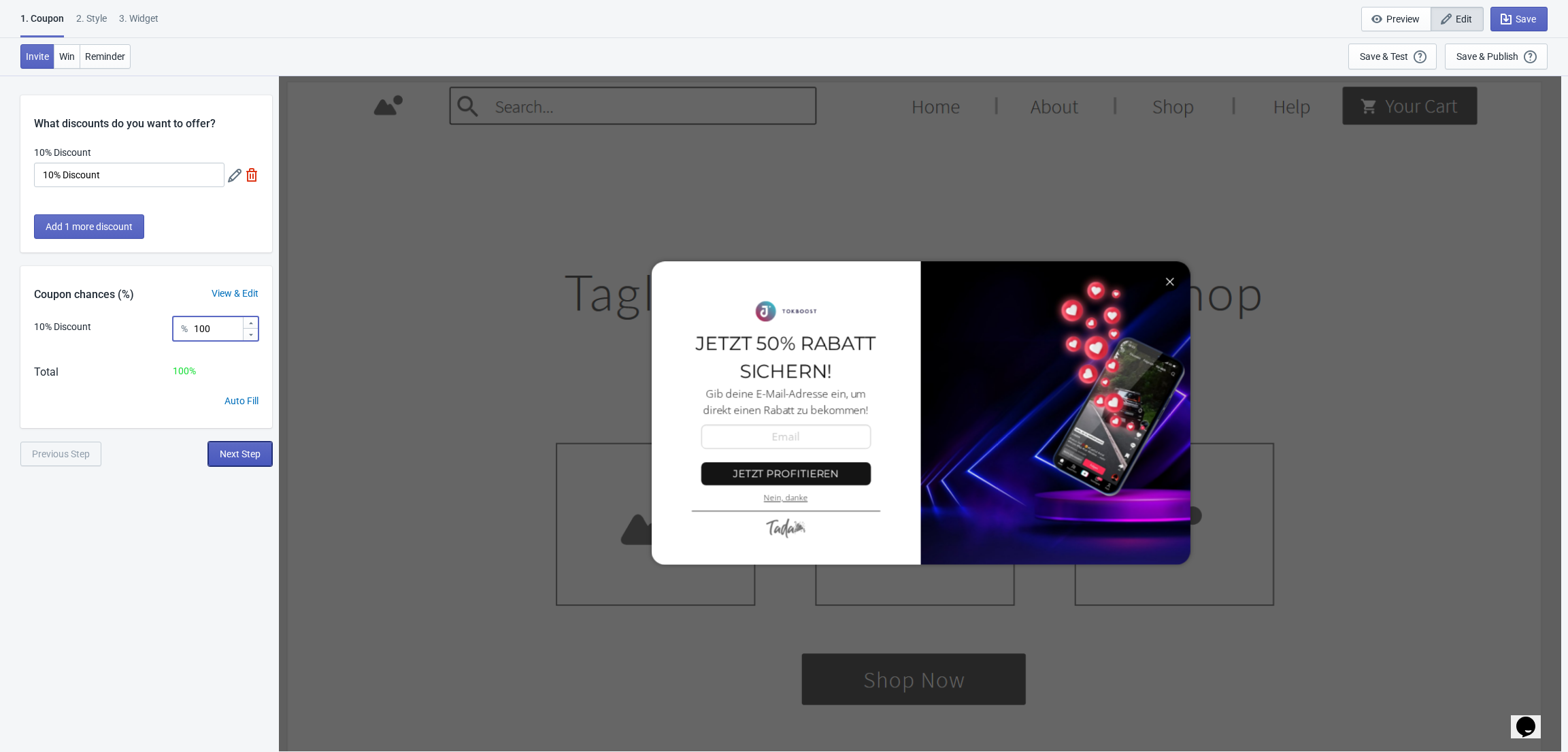
click at [242, 456] on span "Next Step" at bounding box center [240, 454] width 41 height 11
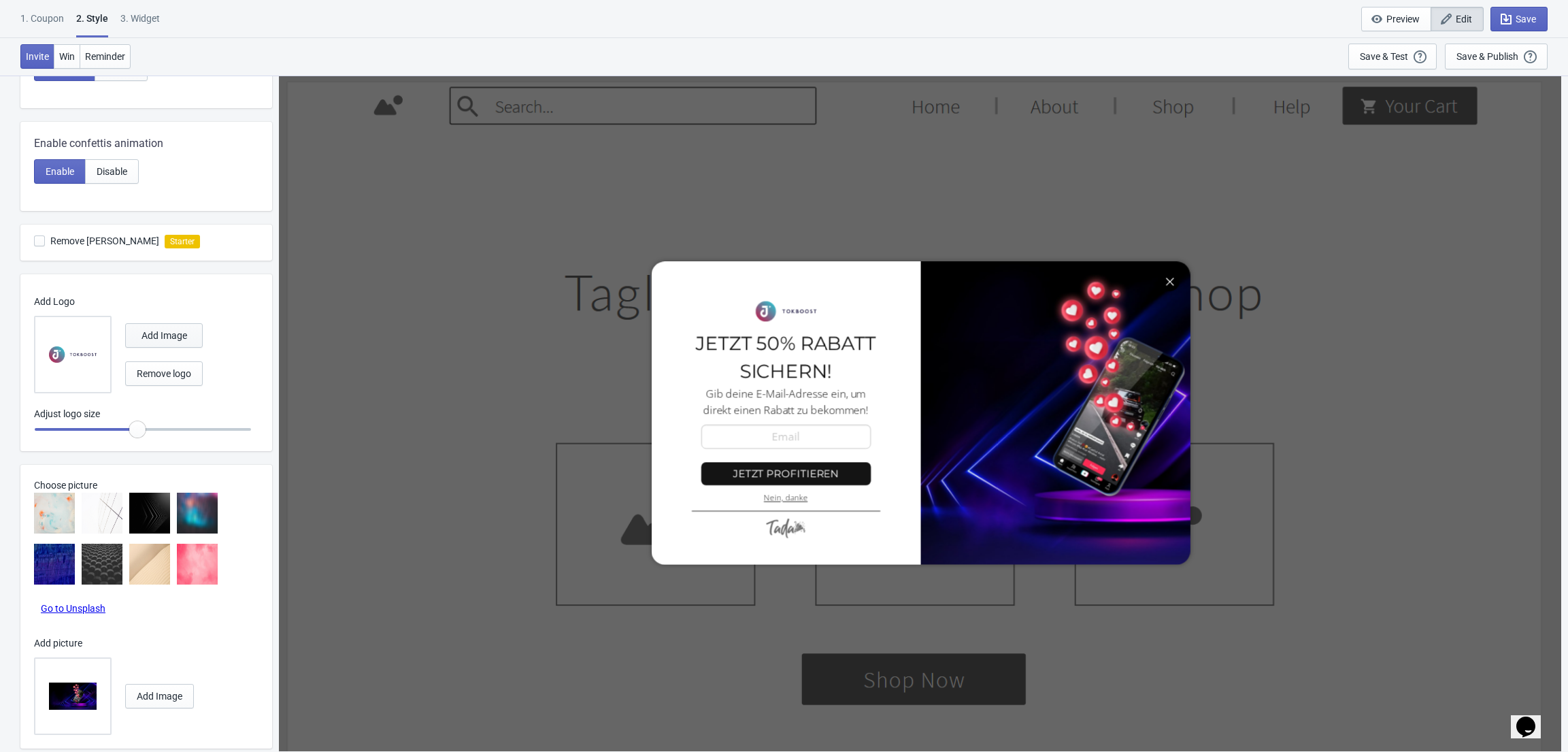
scroll to position [444, 0]
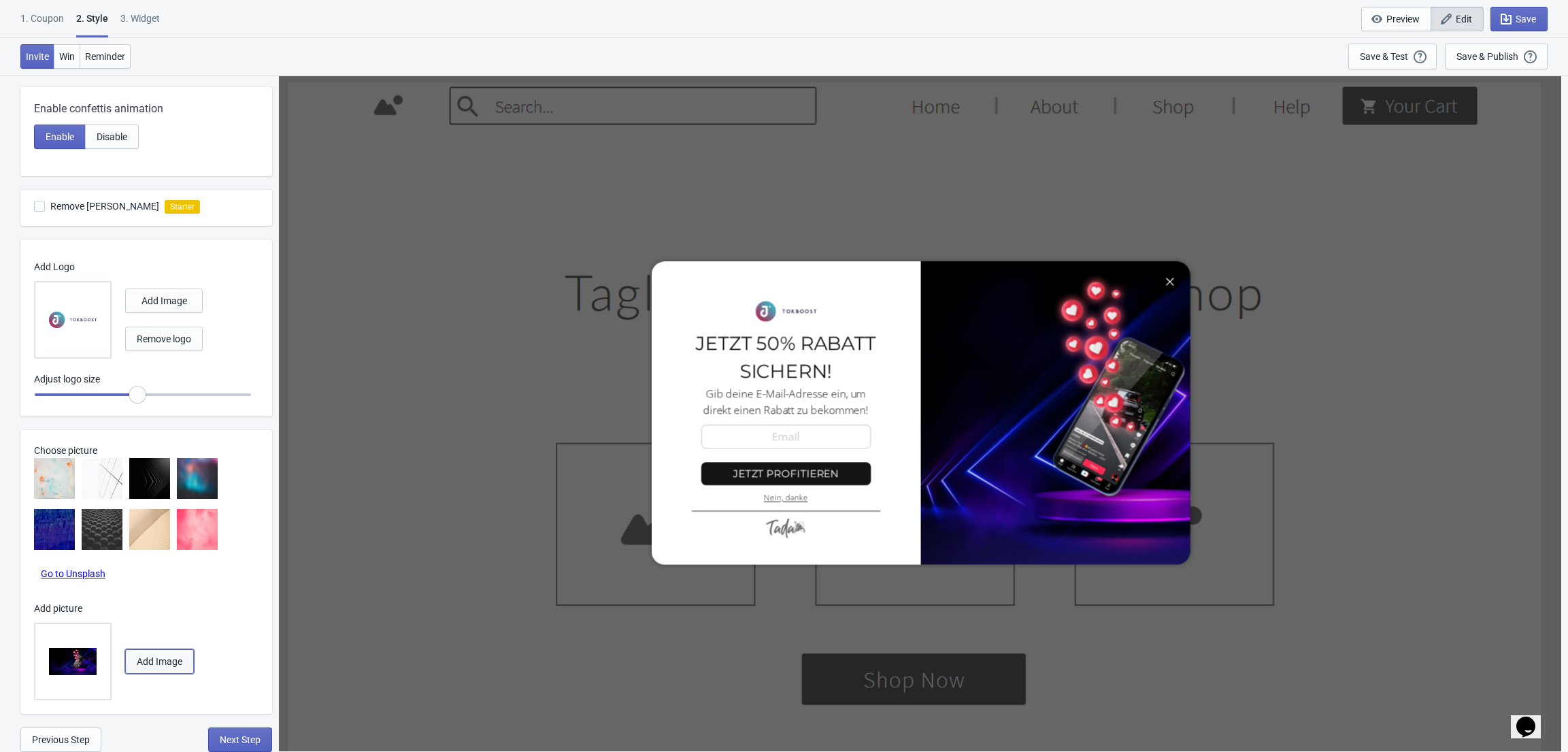
click at [179, 665] on span "Add Image" at bounding box center [159, 661] width 45 height 11
radio input "true"
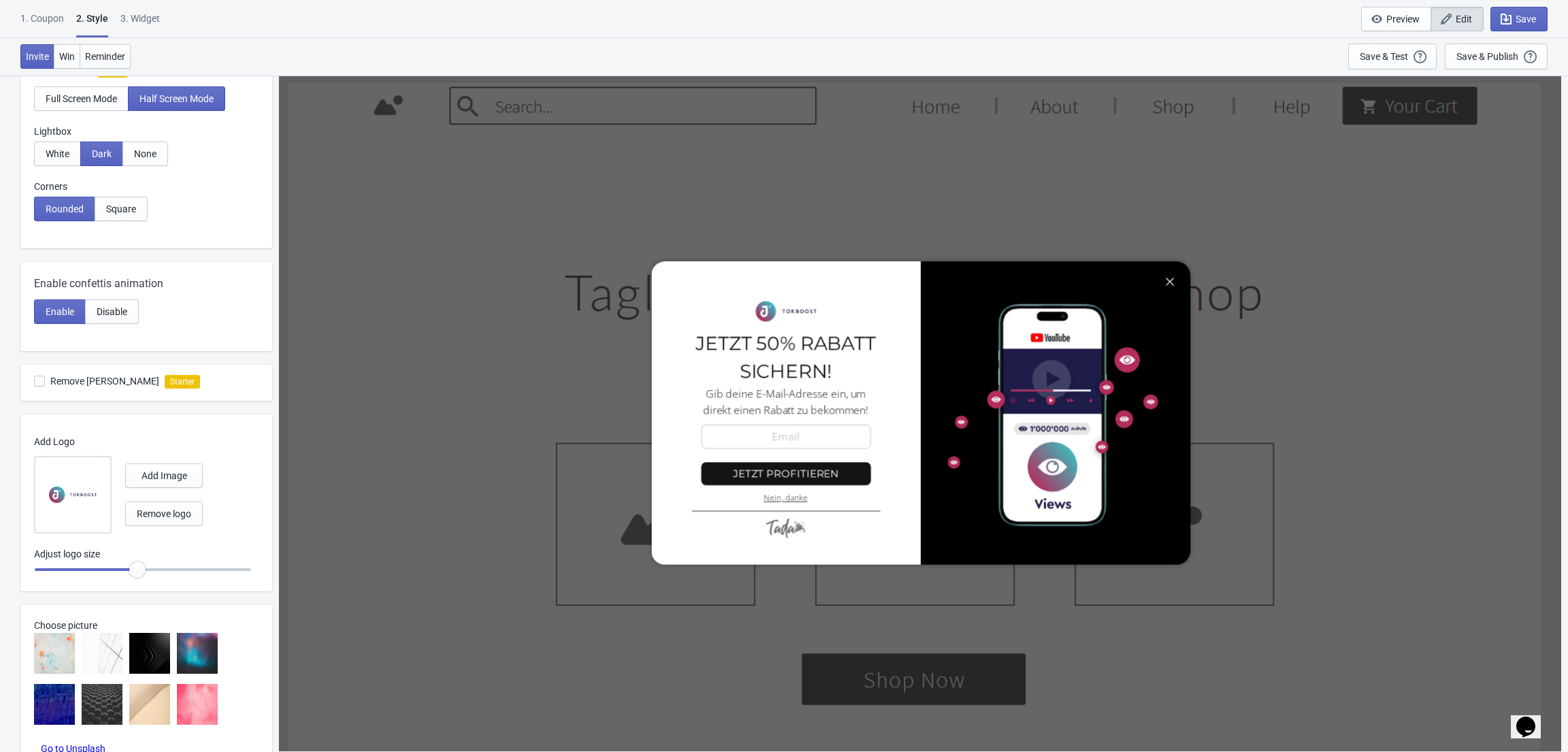
scroll to position [266, 0]
click at [42, 382] on span at bounding box center [39, 383] width 11 height 11
click at [35, 382] on input "Remove [PERSON_NAME]" at bounding box center [34, 390] width 1 height 25
checkbox input "false"
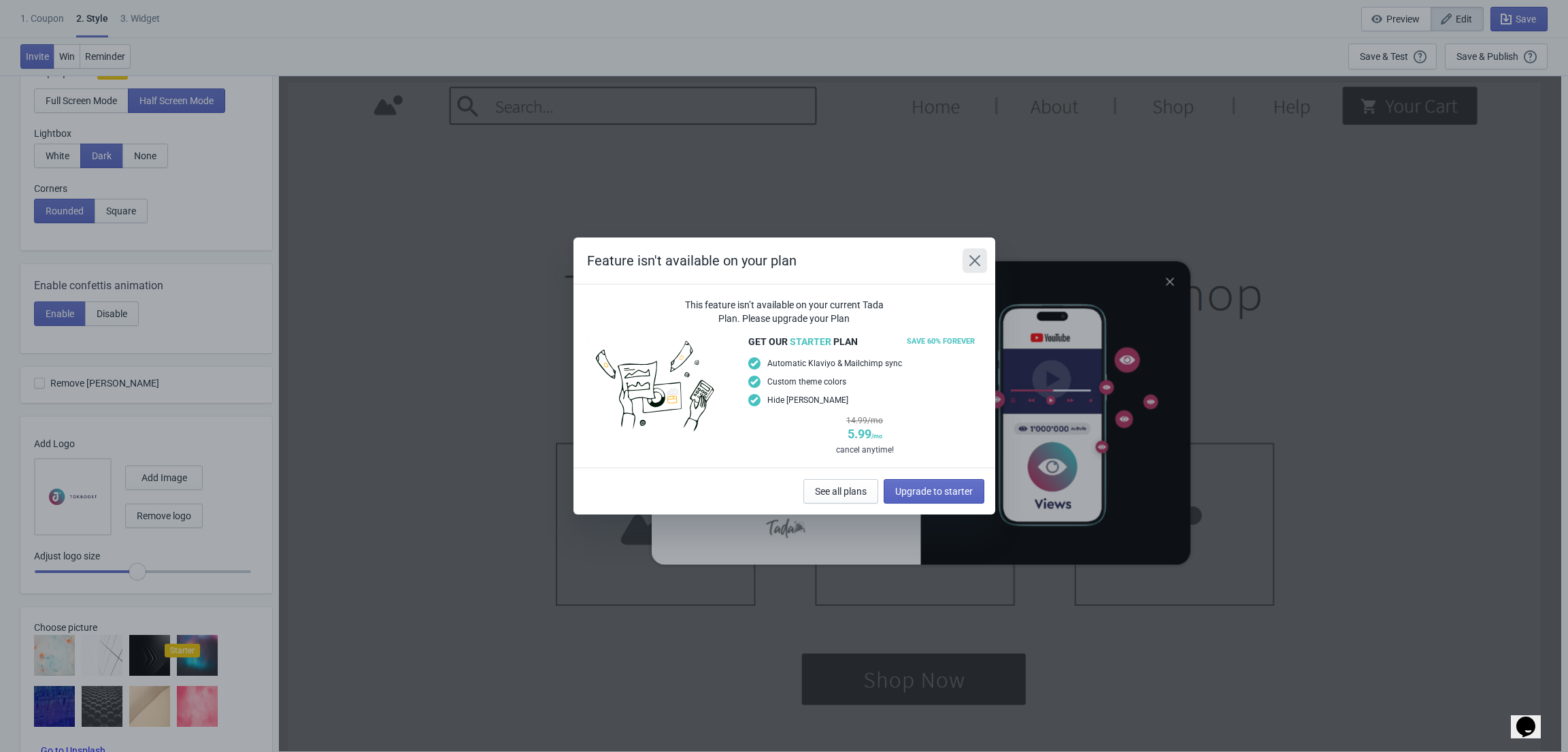
click at [974, 262] on icon "Close" at bounding box center [974, 260] width 13 height 13
radio input "true"
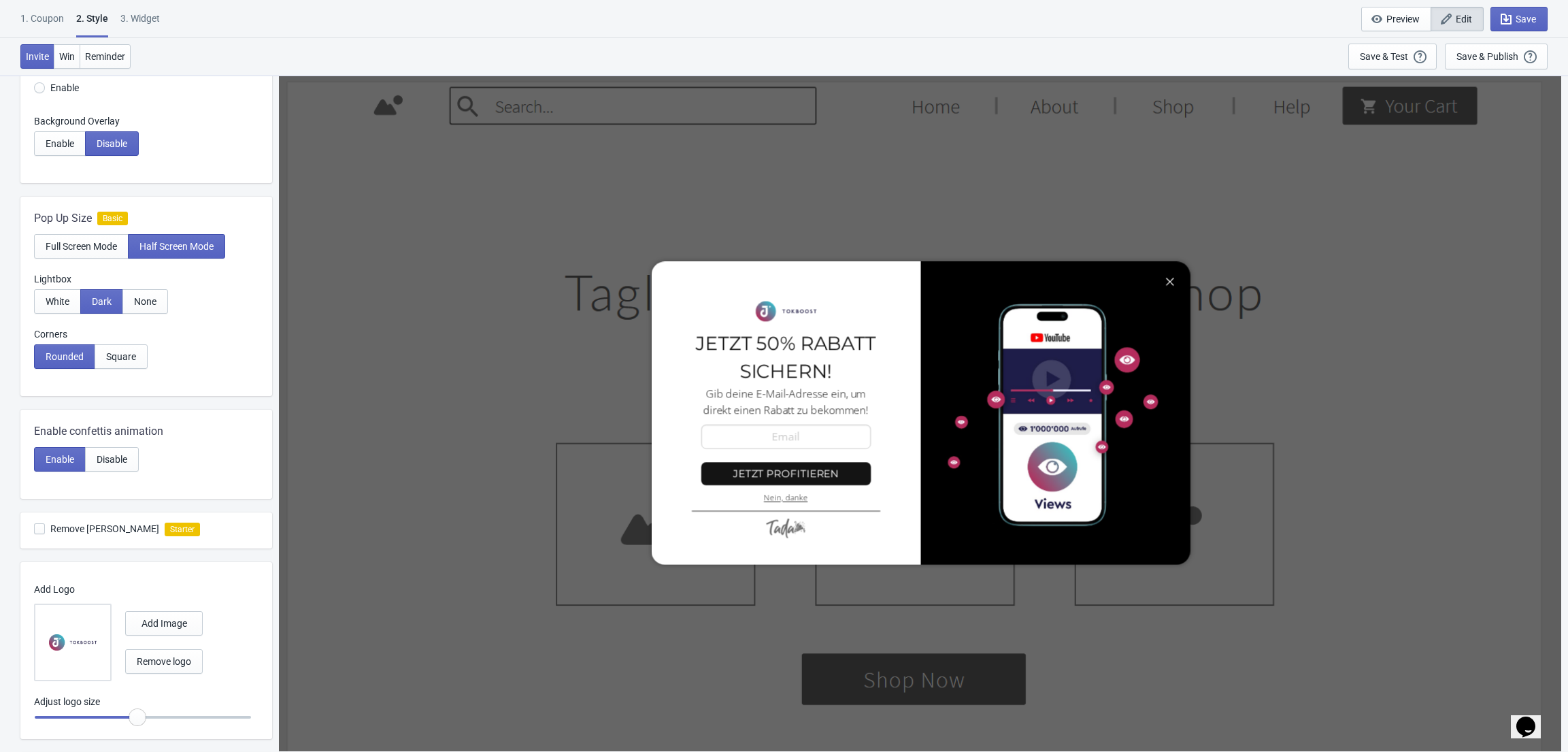
scroll to position [444, 0]
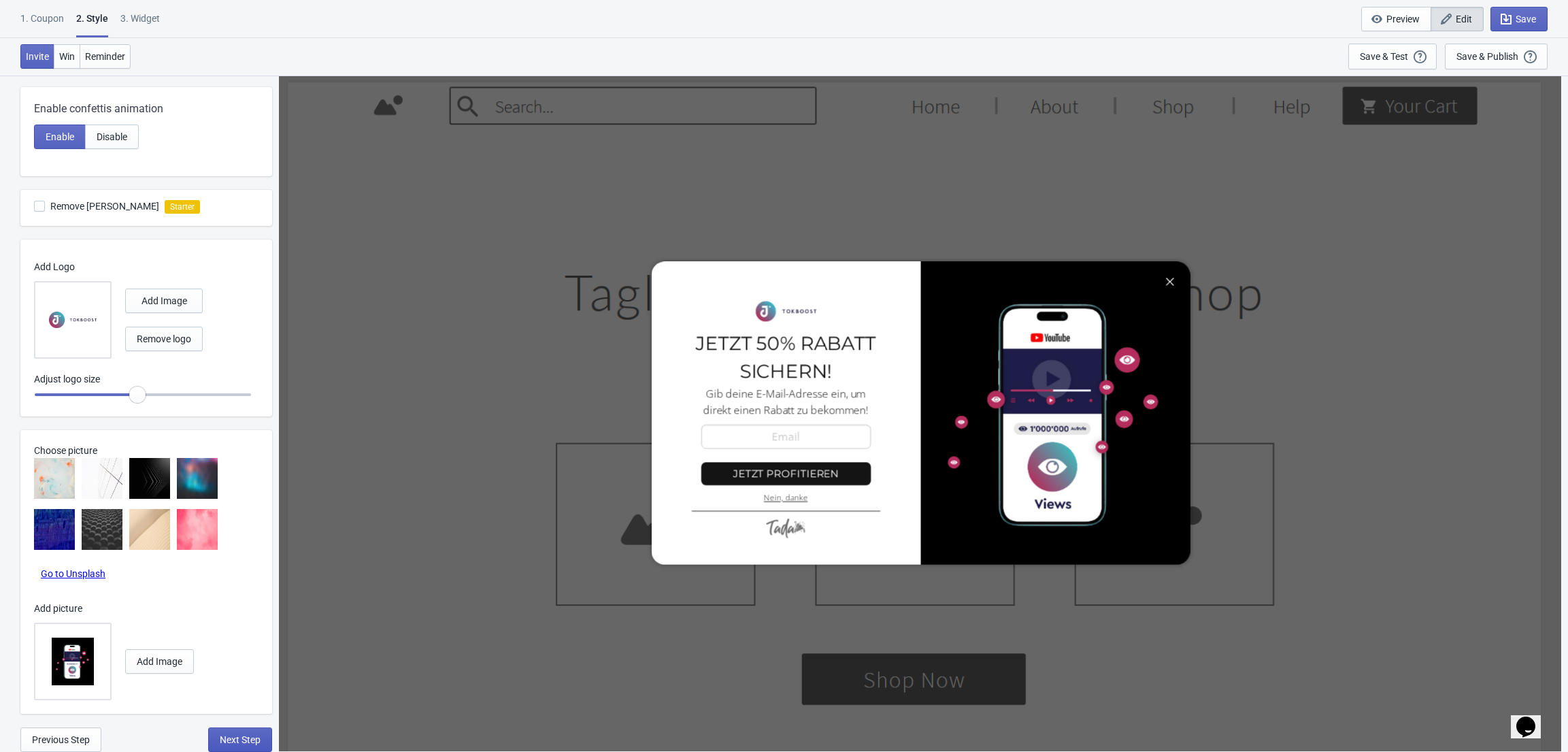
click at [227, 735] on span "Next Step" at bounding box center [240, 739] width 41 height 11
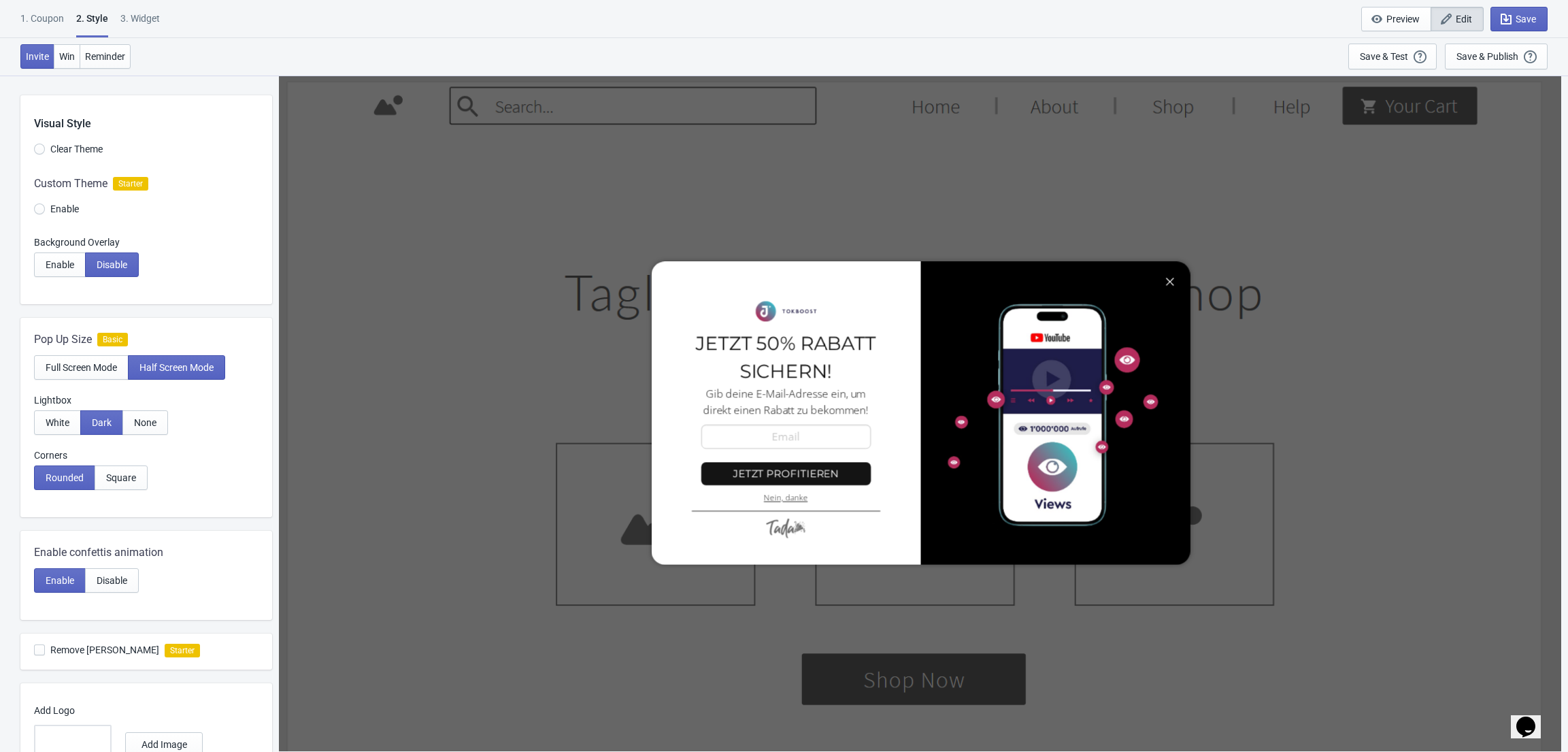
select select "once"
select select "1"
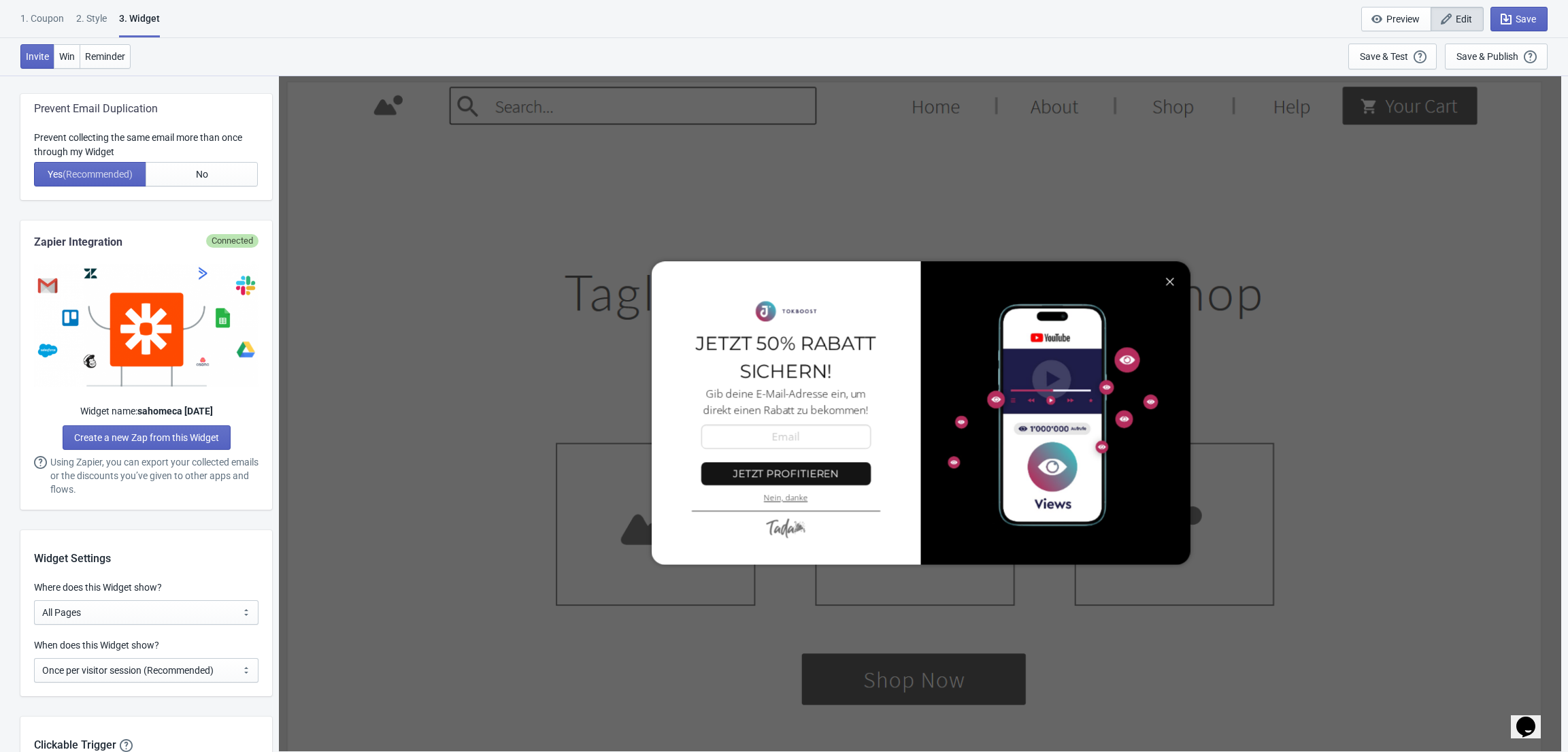
scroll to position [730, 0]
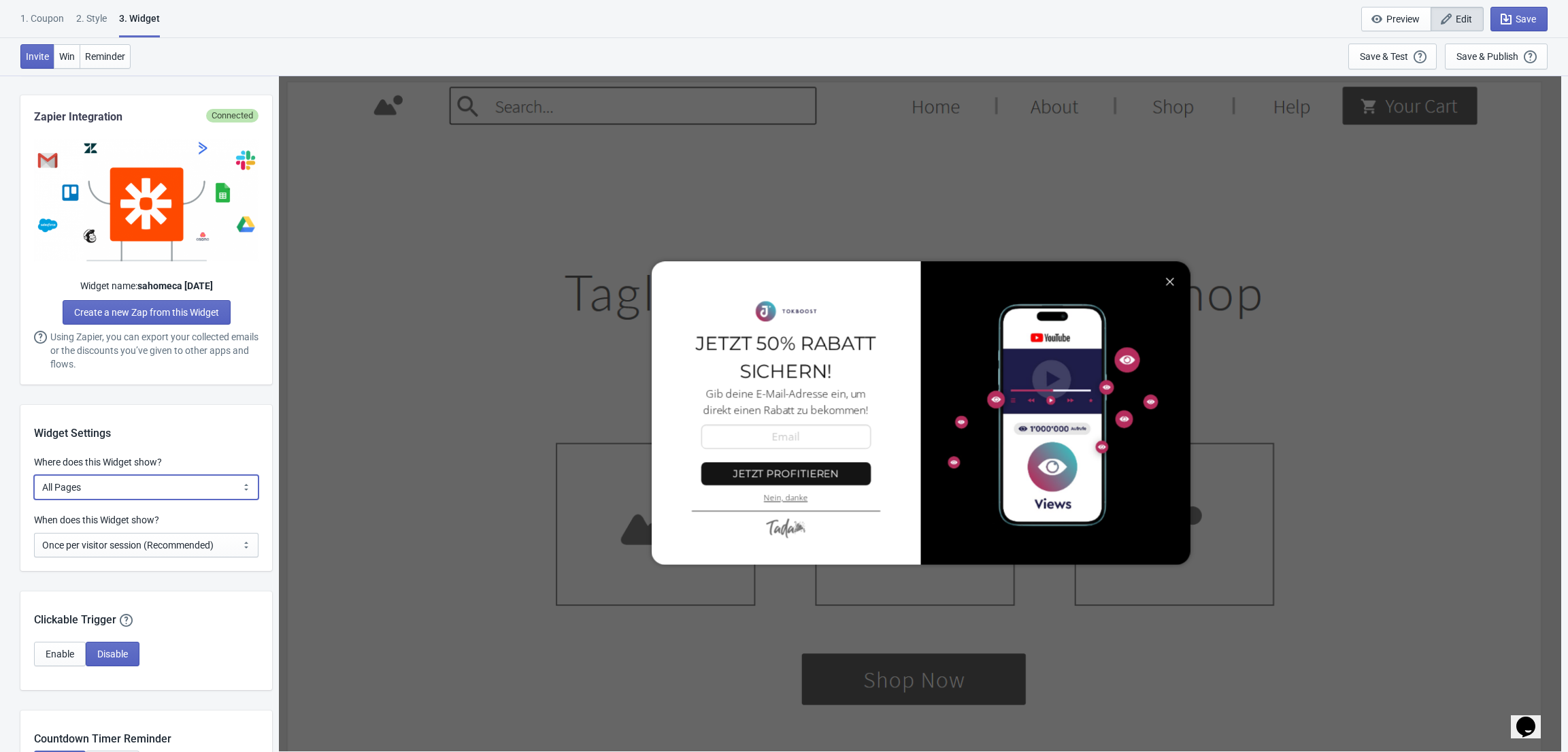
click at [160, 486] on select "All Pages All Product Pages All Blog Pages All Static Pages Specific Product(s)…" at bounding box center [146, 487] width 225 height 25
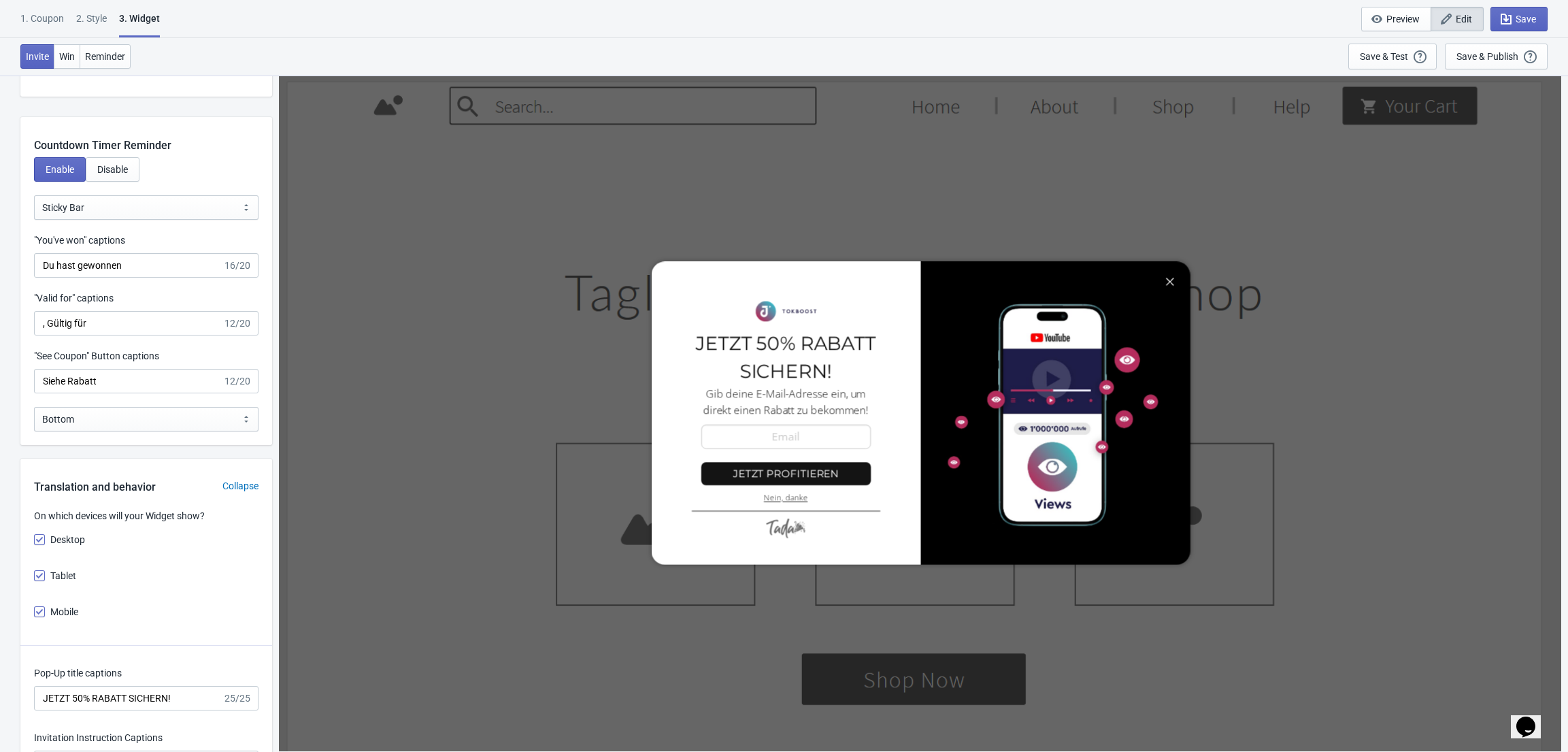
scroll to position [1436, 0]
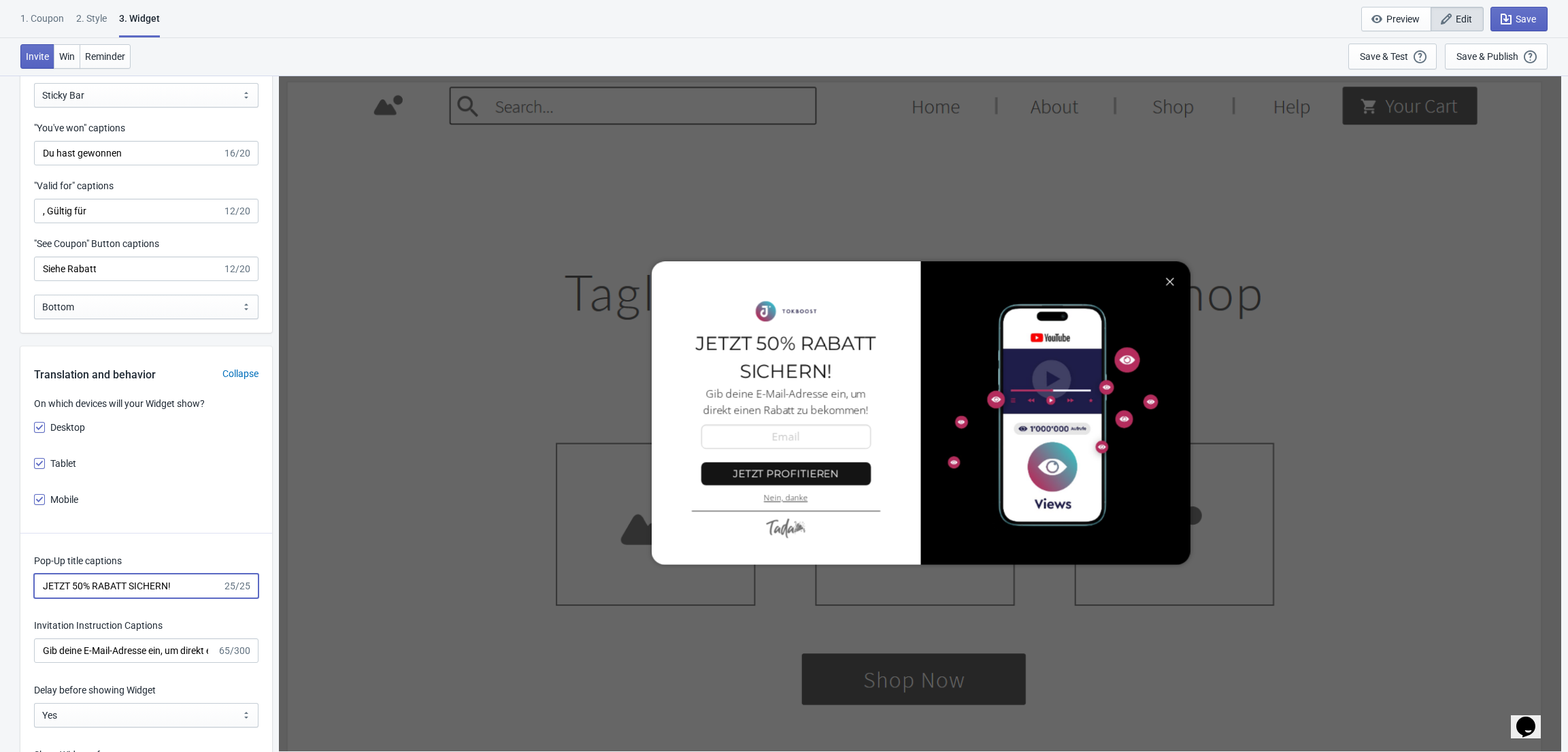
click at [77, 583] on input "JETZT 50% RABATT SICHERN!" at bounding box center [128, 585] width 188 height 25
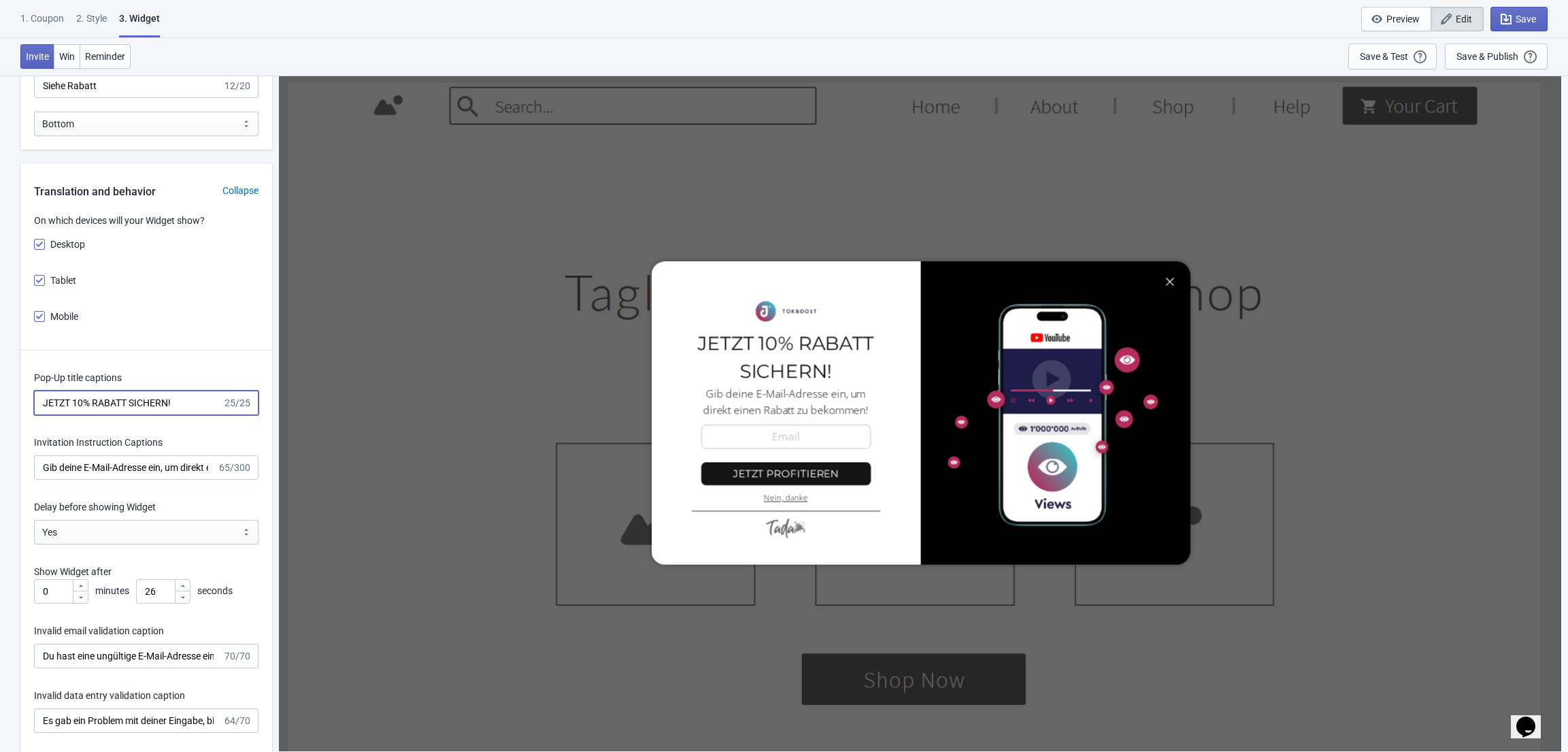
scroll to position [1644, 0]
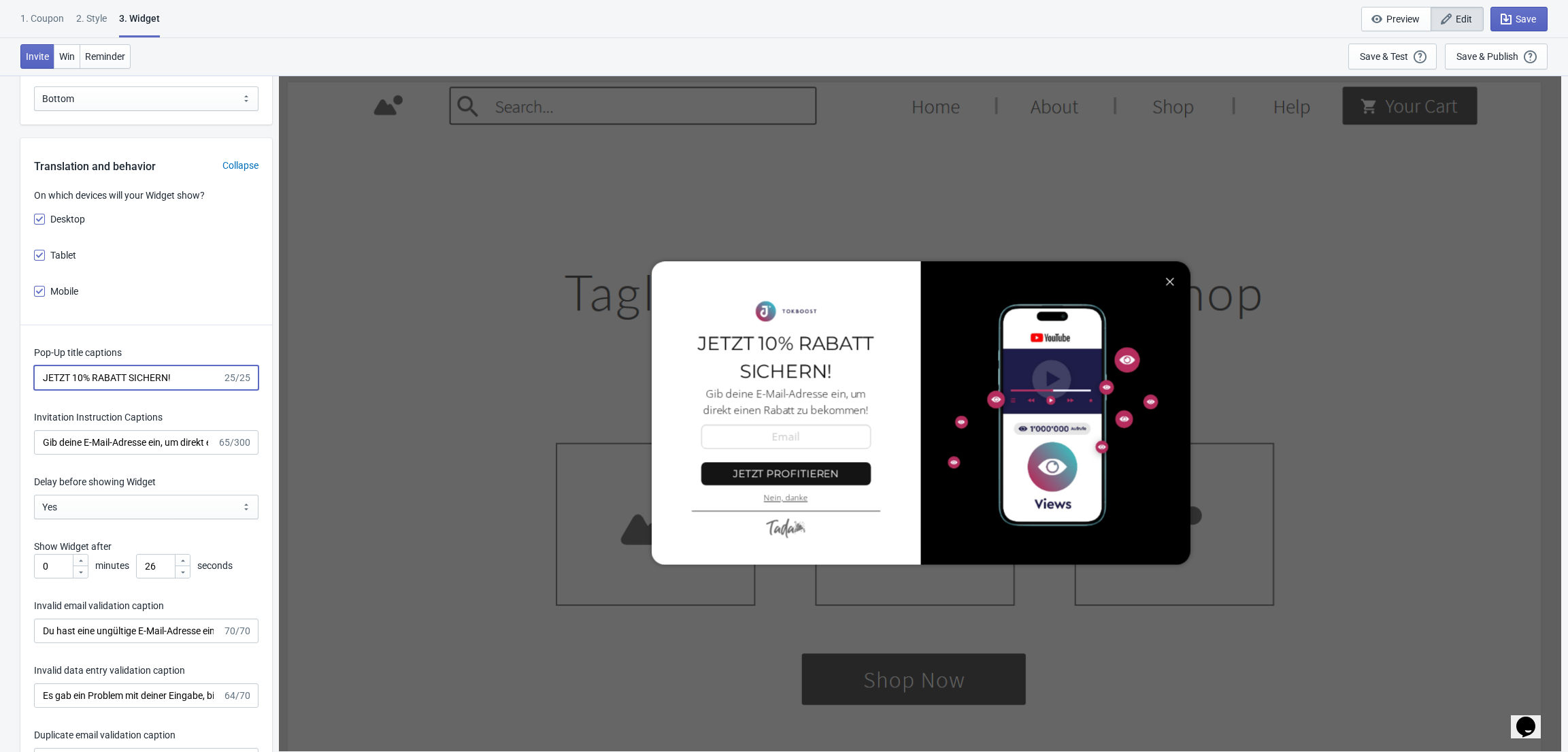
type input "JETZT 10% RABATT SICHERN!"
click at [162, 568] on input "26" at bounding box center [155, 566] width 38 height 25
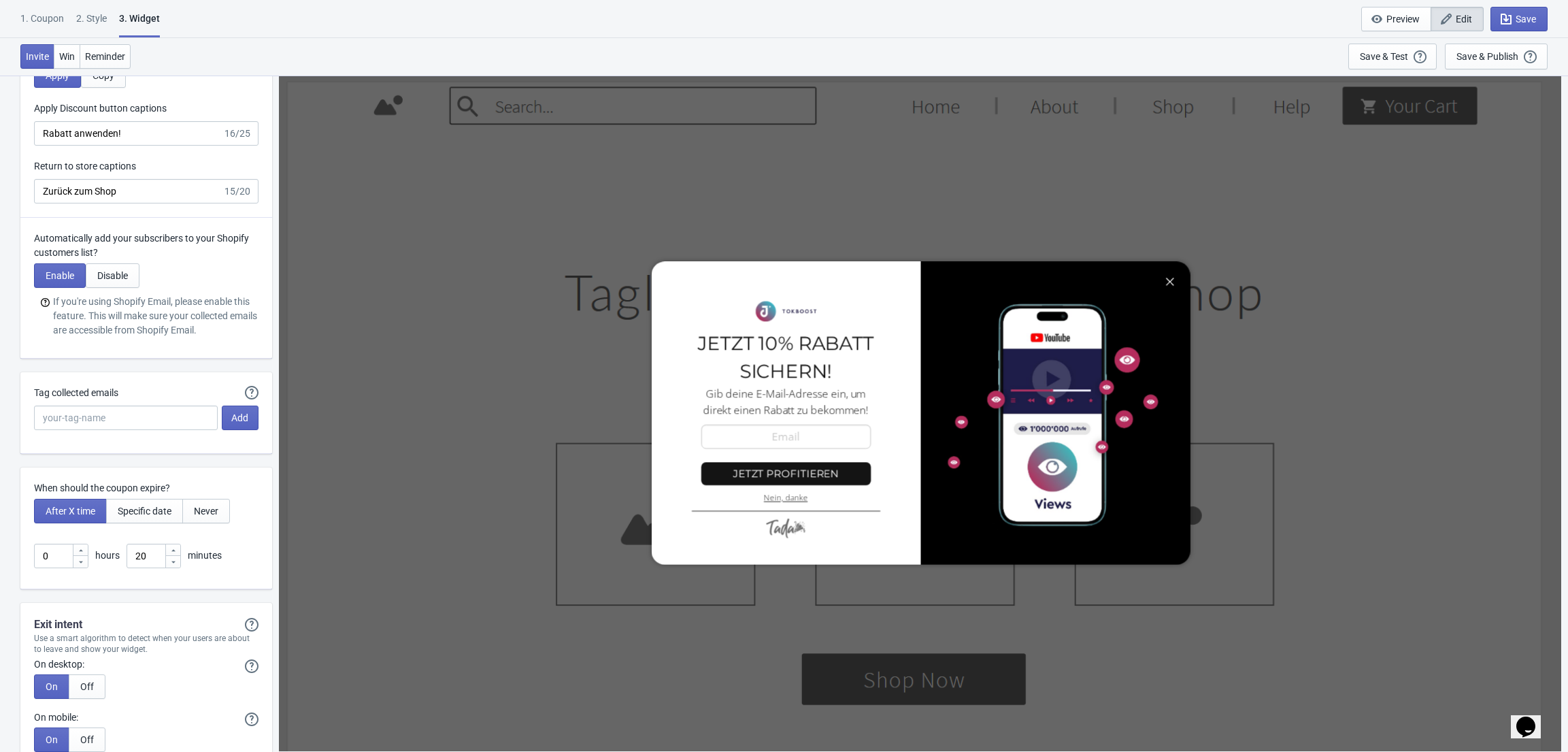
scroll to position [2943, 0]
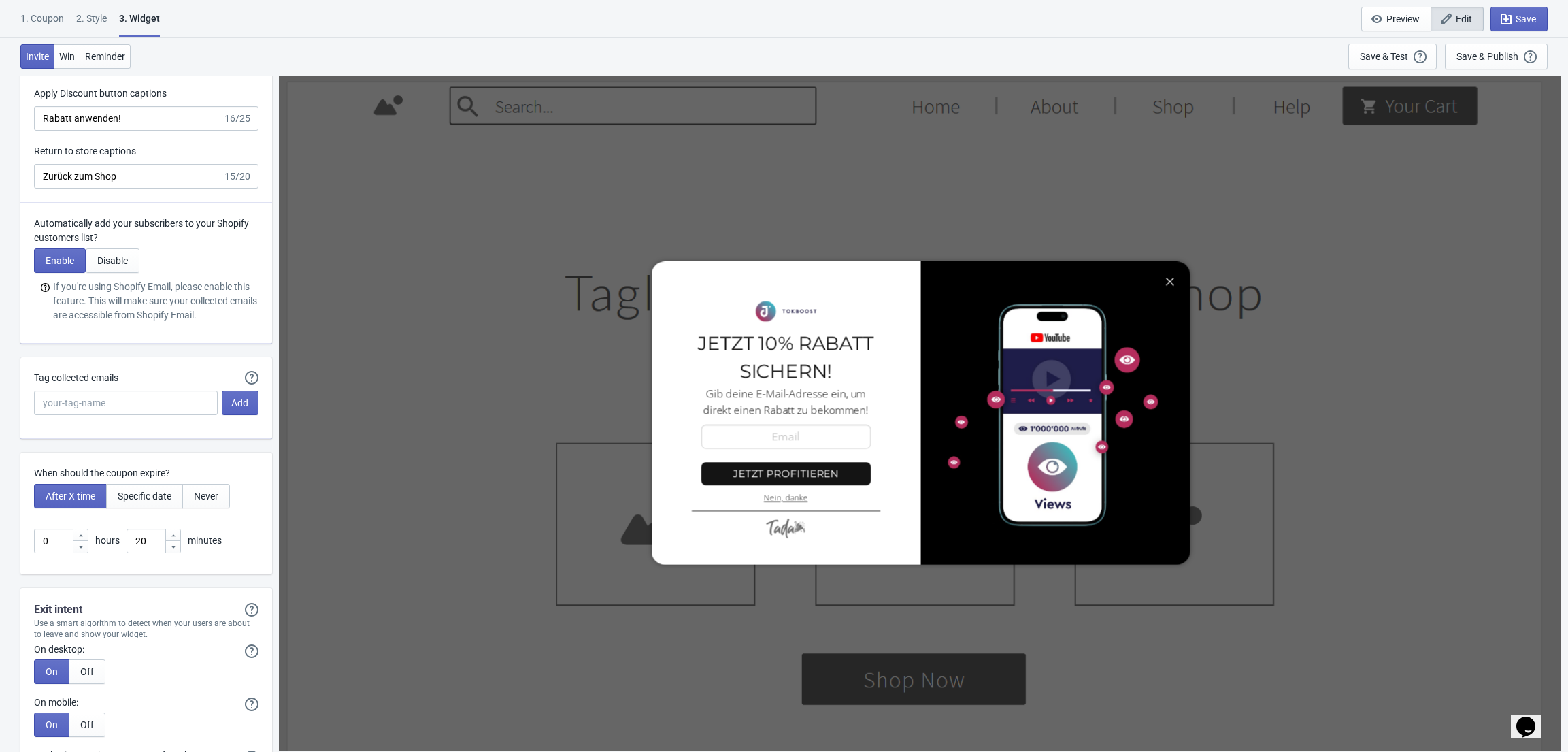
click at [168, 545] on div at bounding box center [172, 546] width 15 height 12
type input "19"
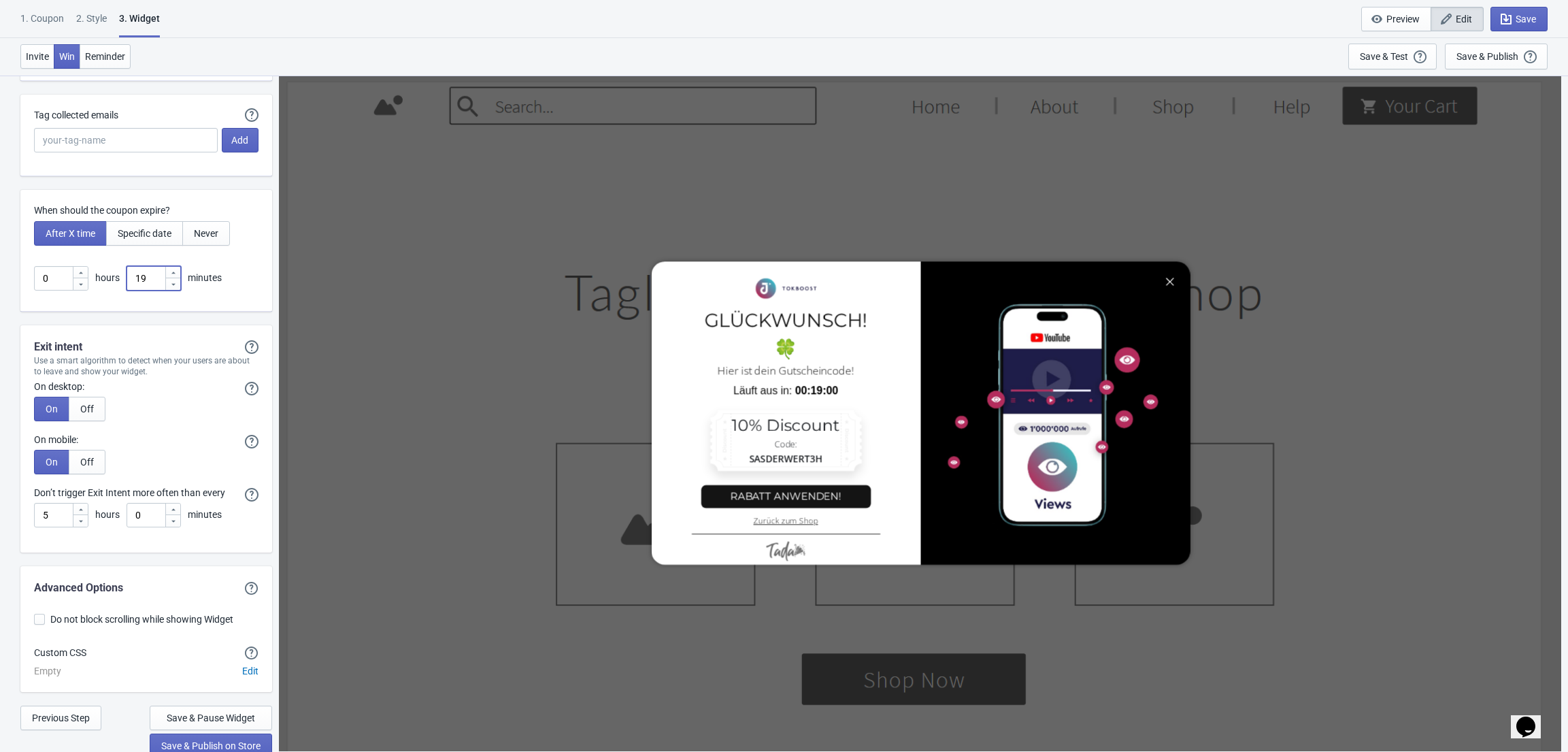
scroll to position [3211, 0]
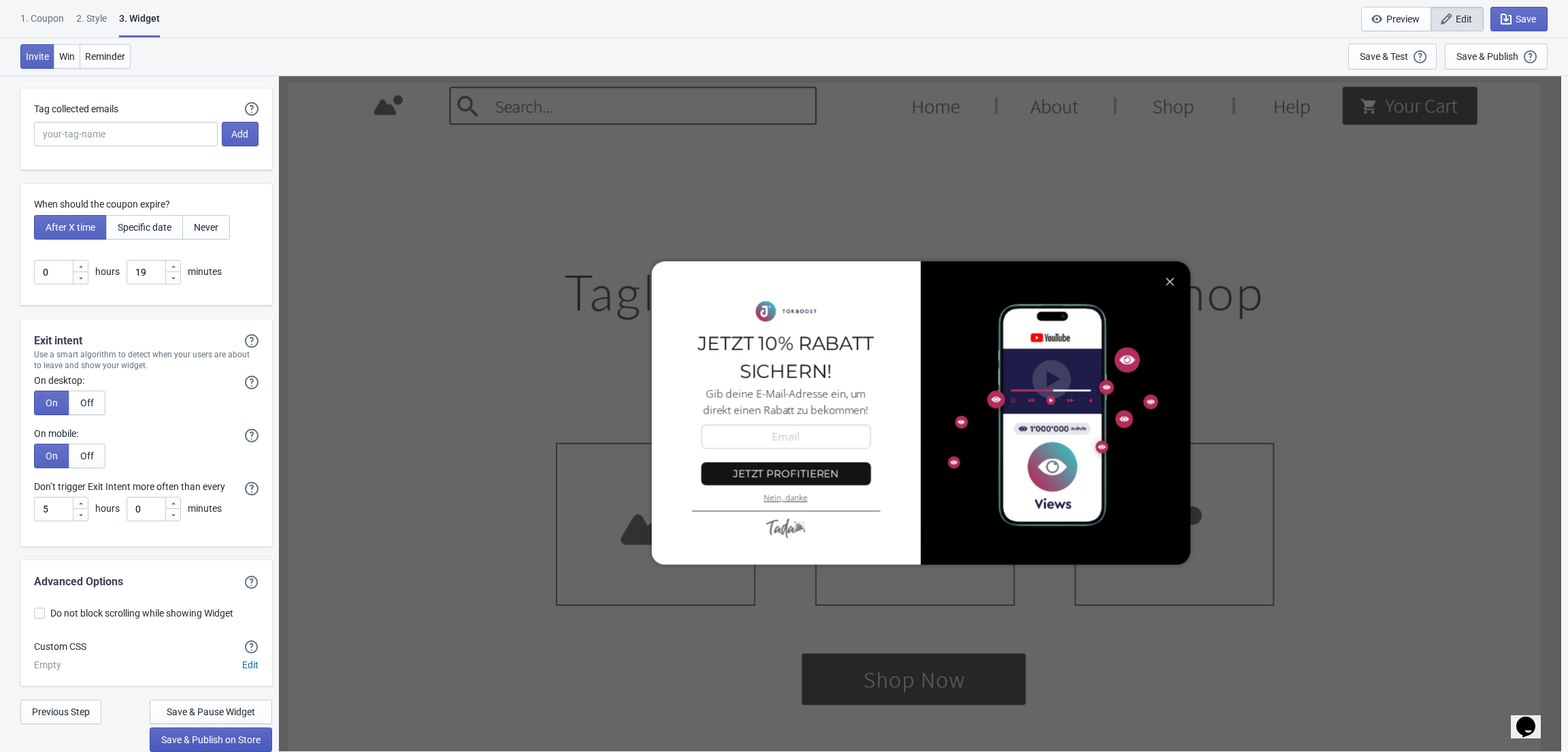
click at [219, 734] on span "Save & Publish on Store" at bounding box center [211, 739] width 99 height 11
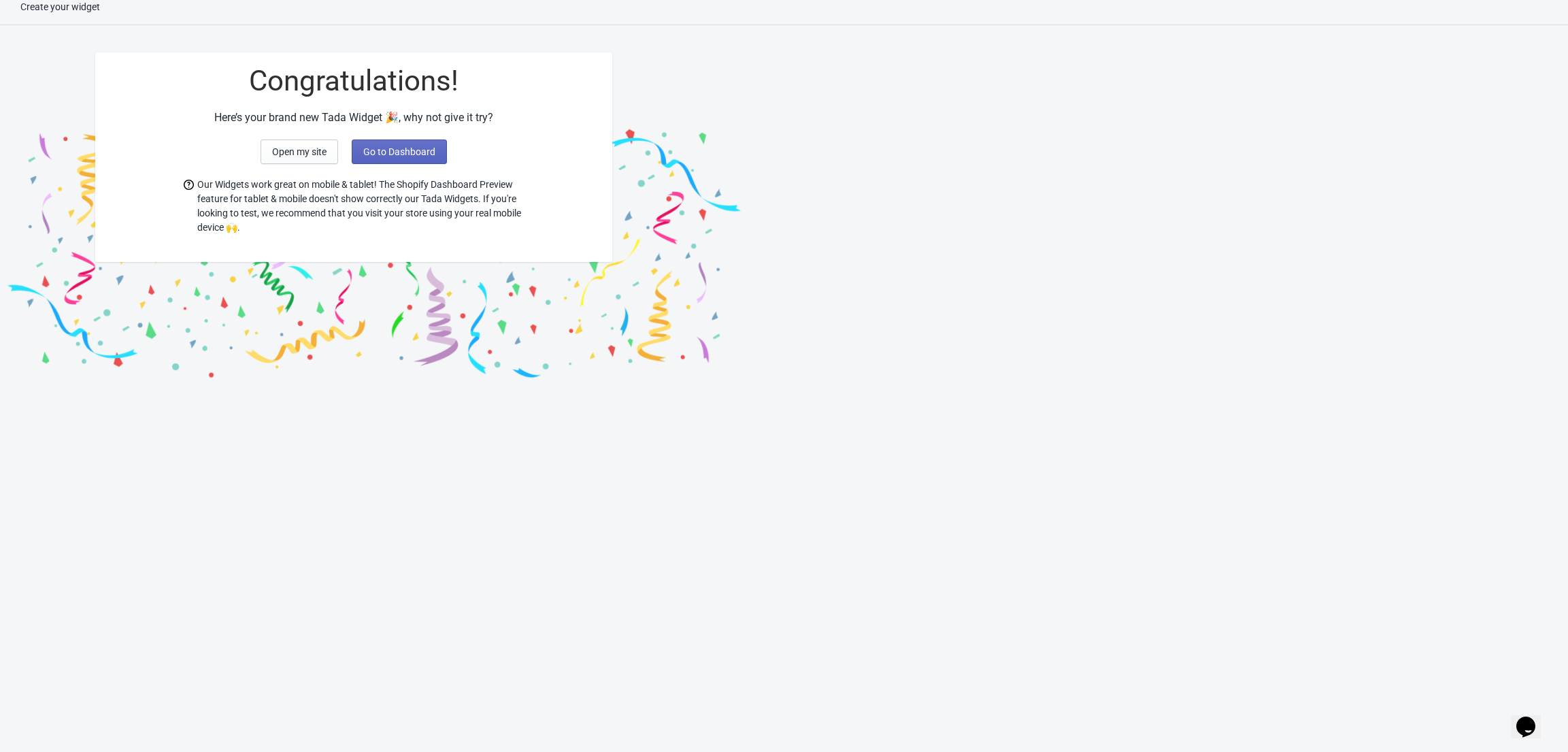
scroll to position [13, 0]
click at [367, 159] on button "Go to Dashboard" at bounding box center [399, 152] width 95 height 25
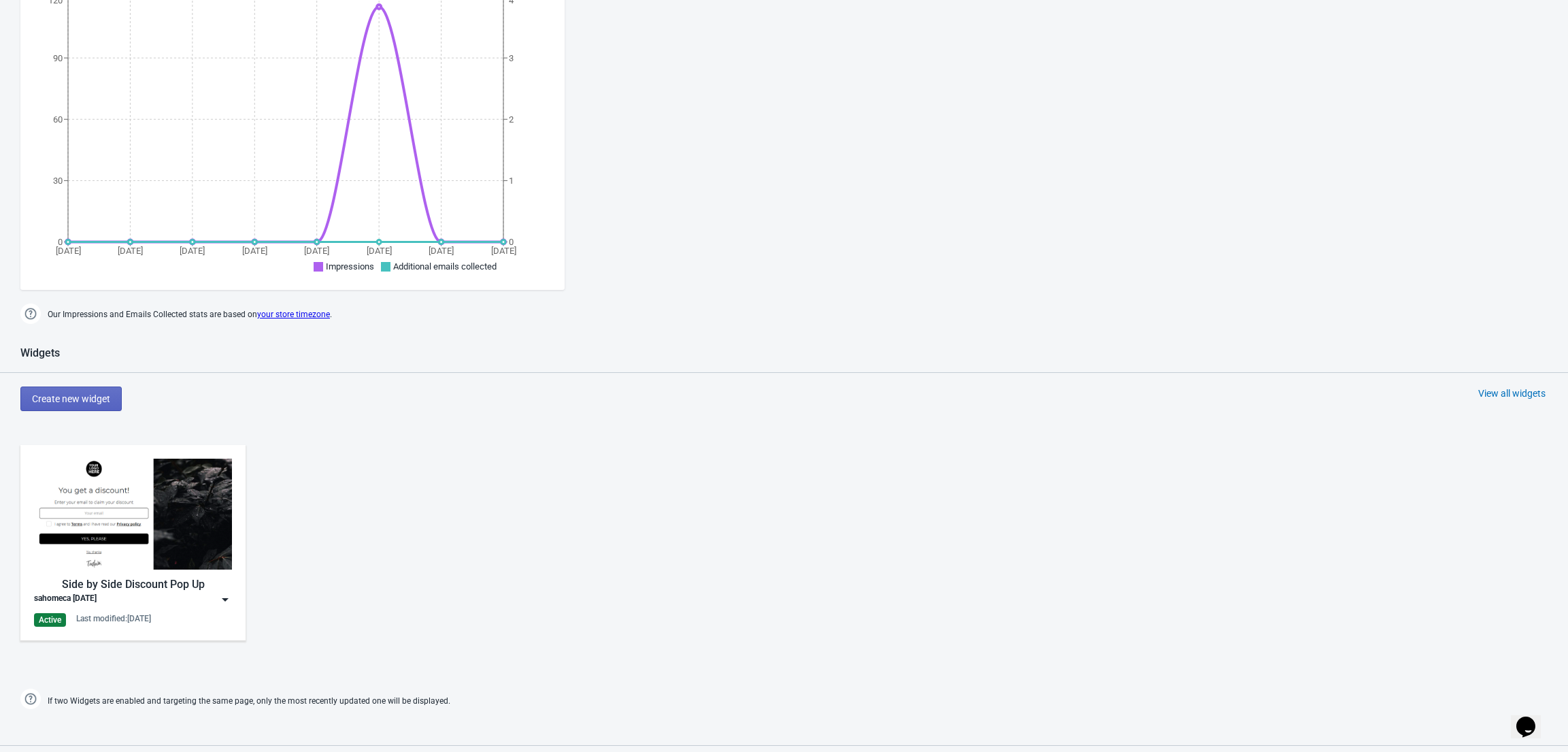
scroll to position [262, 0]
